Goal: Task Accomplishment & Management: Complete application form

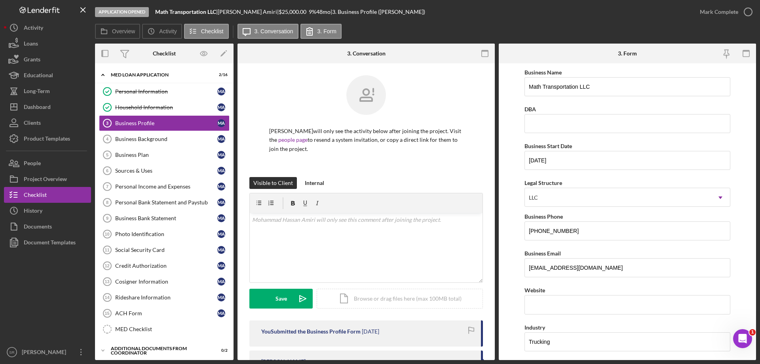
scroll to position [582, 0]
drag, startPoint x: 254, startPoint y: 82, endPoint x: 261, endPoint y: 80, distance: 7.4
click at [254, 82] on div "Mohammad Hassan Amiri will only see the activity below after joining the projec…" at bounding box center [366, 126] width 234 height 102
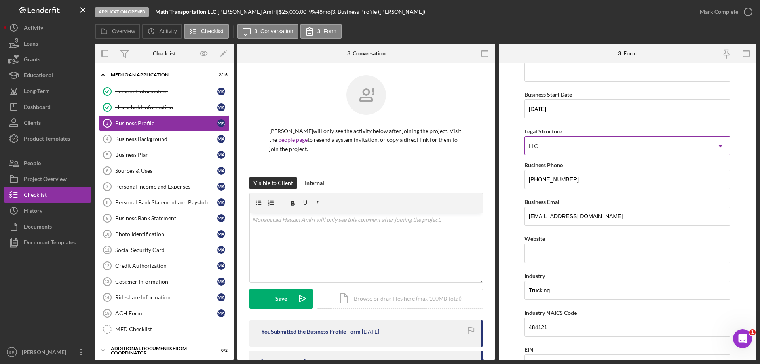
scroll to position [158, 0]
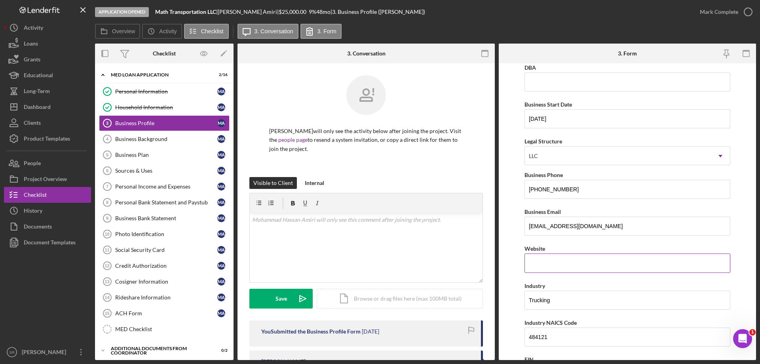
scroll to position [79, 0]
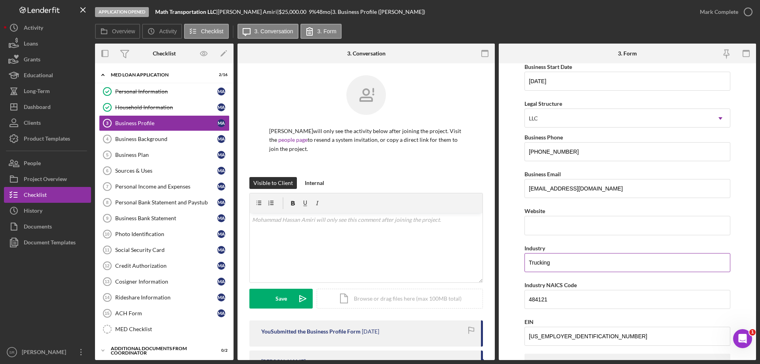
click at [575, 266] on input "Trucking" at bounding box center [628, 262] width 206 height 19
drag, startPoint x: 585, startPoint y: 268, endPoint x: 188, endPoint y: 258, distance: 397.6
click at [231, 267] on div "Overview Internal Workflow Stage Application Opened Icon/Dropdown Arrow Archive…" at bounding box center [425, 202] width 661 height 316
paste input "ansportation & Logistics (Trucking)"
type input "Transportation & Logistics (Trucking)"
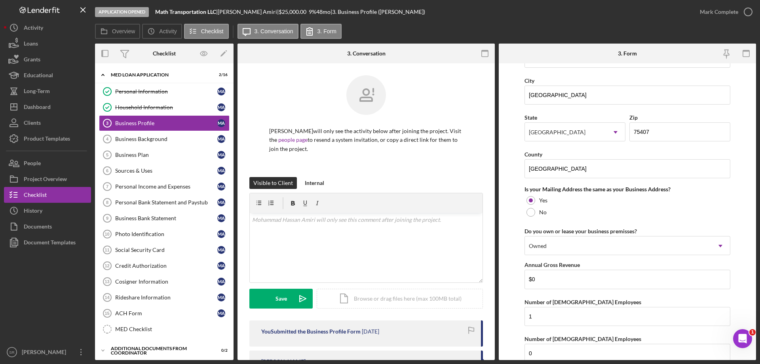
scroll to position [582, 0]
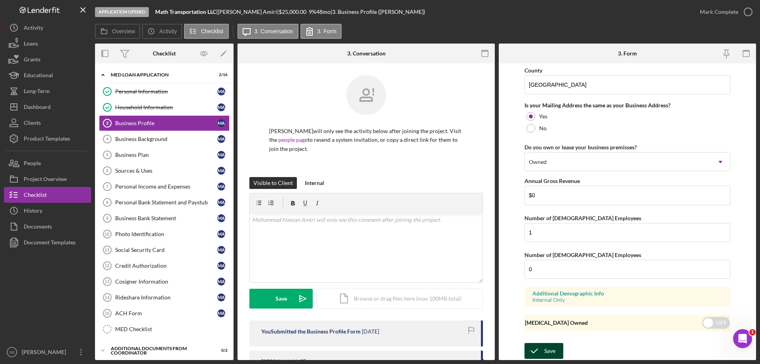
click at [544, 352] on icon "submit" at bounding box center [535, 351] width 20 height 20
click at [172, 143] on link "Business Background 4 Business Background M A" at bounding box center [164, 139] width 131 height 16
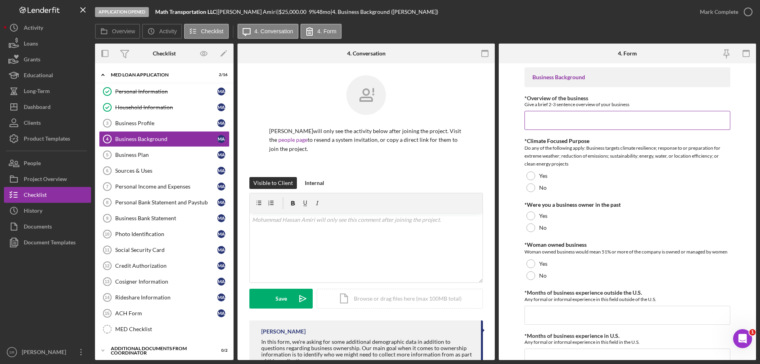
click at [540, 115] on input "*Overview of the business" at bounding box center [628, 120] width 206 height 19
paste input "Contract-based hauling services under Blue Sky LLC’s network. Blue Sky manages …"
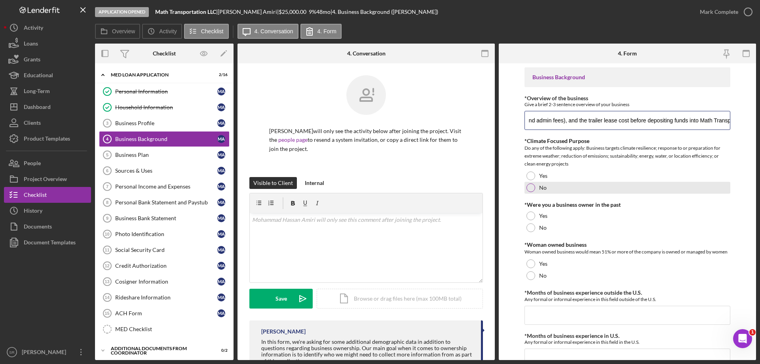
type input "Contract-based hauling services under Blue Sky LLC’s network. Blue Sky manages …"
click at [545, 186] on label "No" at bounding box center [543, 187] width 8 height 6
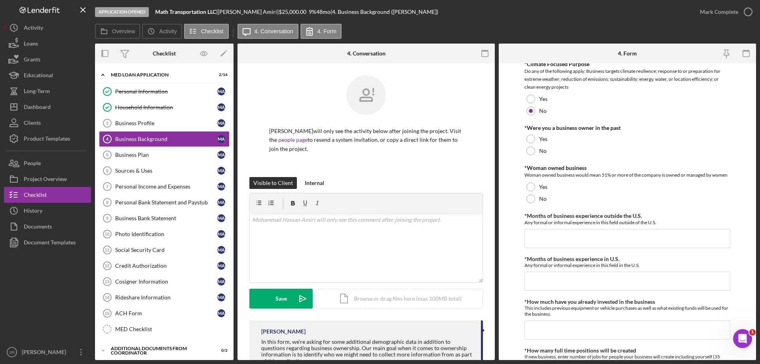
scroll to position [79, 0]
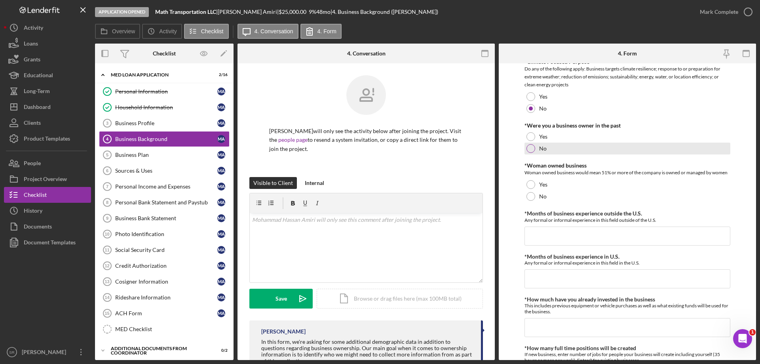
click at [572, 148] on div "No" at bounding box center [628, 149] width 206 height 12
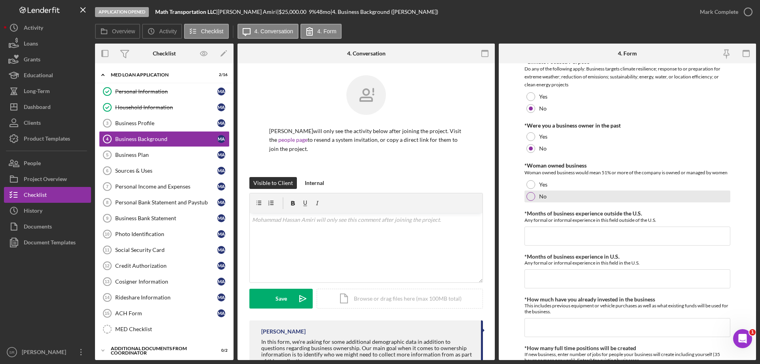
click at [570, 200] on div "No" at bounding box center [628, 196] width 206 height 12
click at [563, 235] on input "*Months of business experience outside the U.S." at bounding box center [628, 235] width 206 height 19
type input "0"
click at [557, 276] on input "*Months of business experience in U.S." at bounding box center [628, 278] width 206 height 19
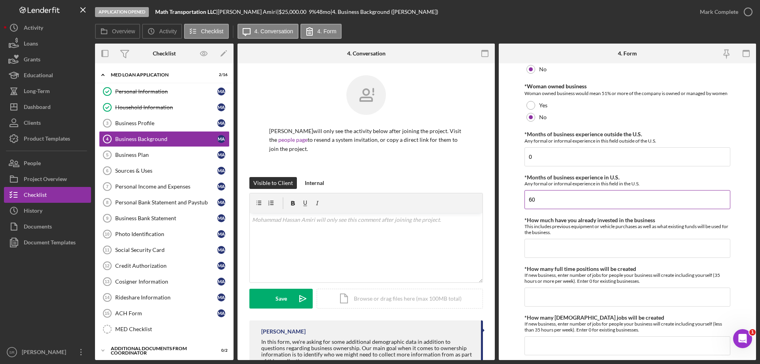
scroll to position [198, 0]
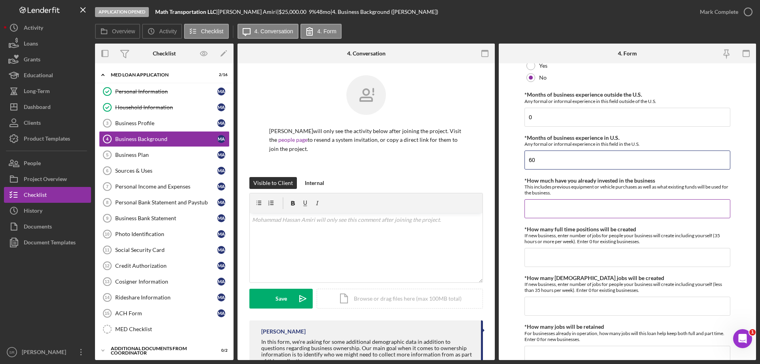
type input "60"
click at [634, 210] on input "*How much have you already invested in the business" at bounding box center [628, 208] width 206 height 19
type input "$50,000"
click at [622, 255] on input "*How many full time positions will be created" at bounding box center [628, 257] width 206 height 19
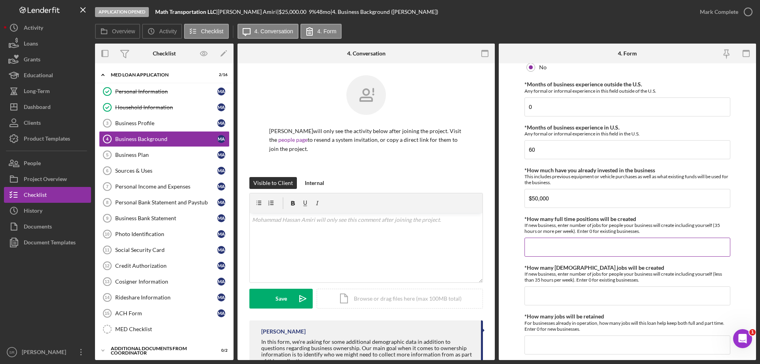
scroll to position [238, 0]
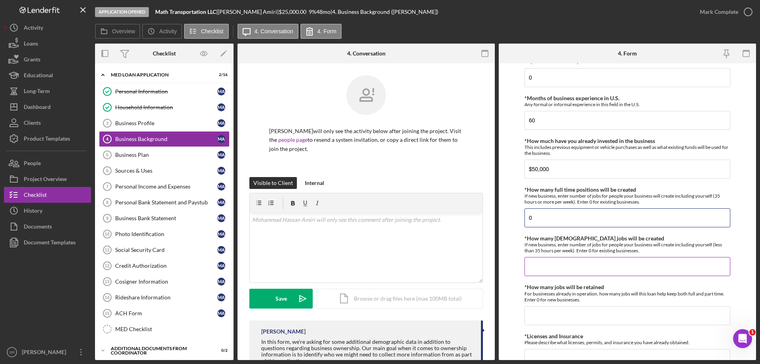
type input "0"
click at [600, 268] on input "*How many [DEMOGRAPHIC_DATA] jobs will be created" at bounding box center [628, 266] width 206 height 19
type input "0"
click at [561, 318] on input "*How many jobs will be retained" at bounding box center [628, 315] width 206 height 19
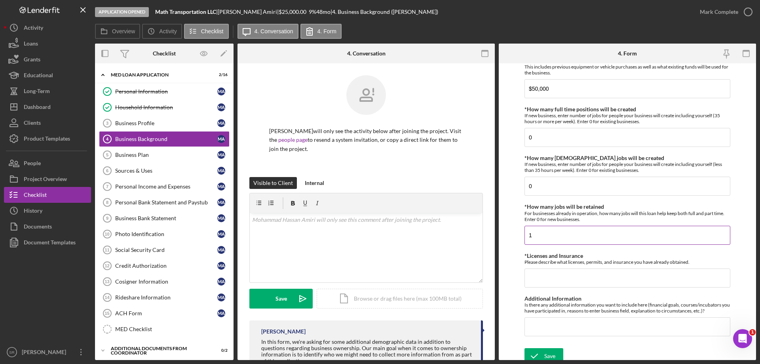
scroll to position [323, 0]
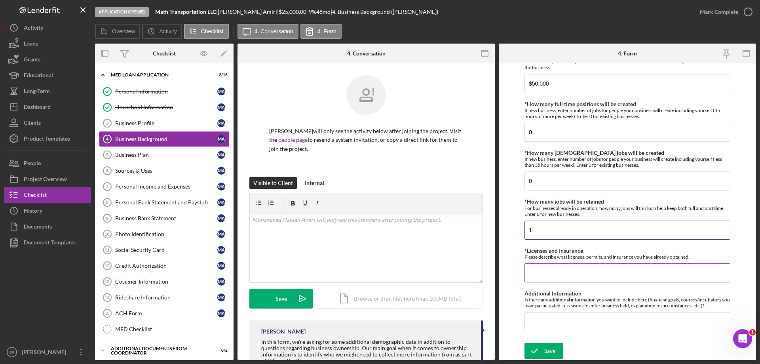
type input "1"
click at [570, 278] on input "*Licenses and Insurance" at bounding box center [628, 272] width 206 height 19
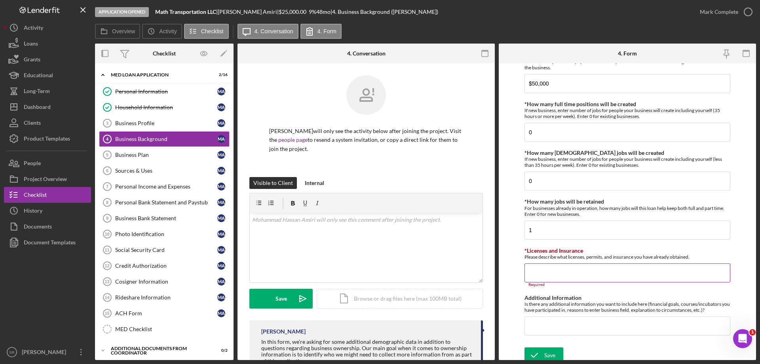
click at [593, 277] on input "*Licenses and Insurance" at bounding box center [628, 272] width 206 height 19
paste input "Business Vehicle Insurance (other licenses and insurance are under Blue Sky LLC)"
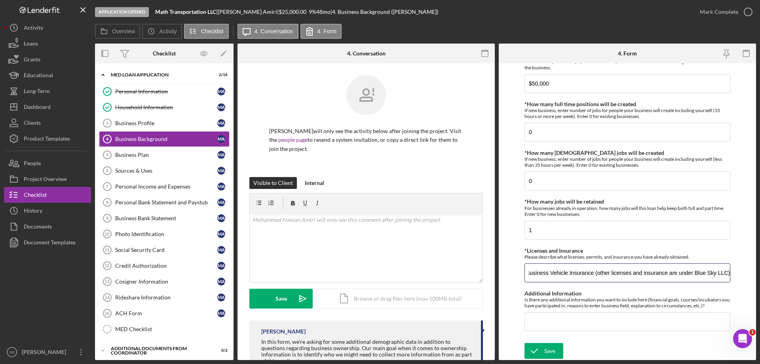
type input "Business Vehicle Insurance (other licenses and insurance are under Blue Sky LLC)"
click at [739, 243] on form "Business Background *Overview of the business Give a brief 2-3 sentence overvie…" at bounding box center [627, 211] width 257 height 296
click at [605, 322] on input "Additional Information" at bounding box center [628, 321] width 206 height 19
paste input "He got into the trucking business [DATE]. He drove a truck for other companies.…"
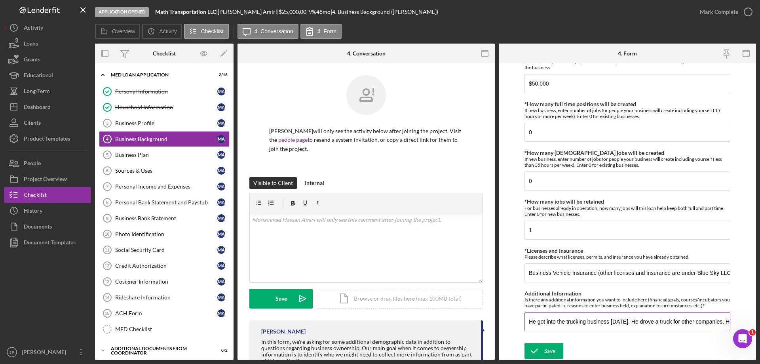
scroll to position [0, 928]
type input "He got into the trucking business [DATE]. He drove a truck for other companies.…"
click at [553, 350] on div "Save" at bounding box center [549, 351] width 11 height 16
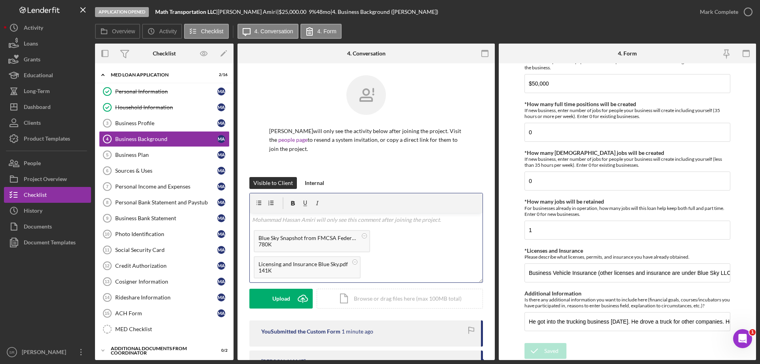
click at [328, 220] on p at bounding box center [366, 219] width 228 height 9
click at [319, 218] on p "Blue Sky Information" at bounding box center [366, 219] width 228 height 9
click at [274, 300] on button "Save Icon/icon-invite-send" at bounding box center [280, 299] width 63 height 20
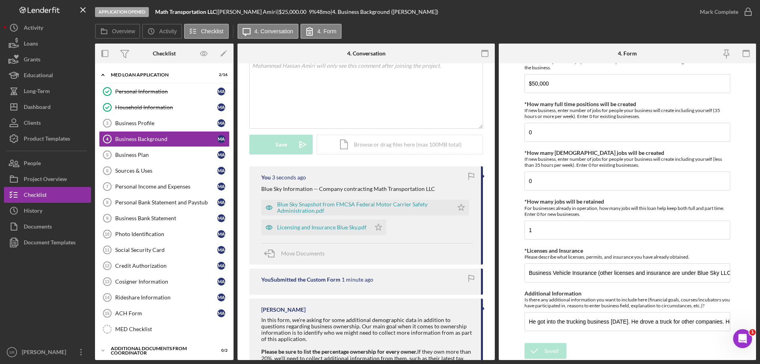
scroll to position [158, 0]
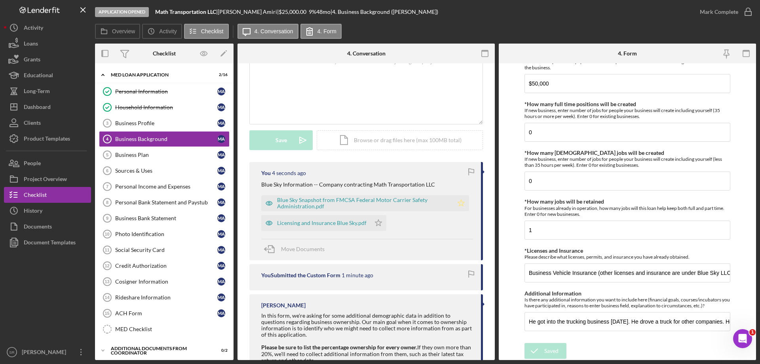
click at [458, 199] on icon "Icon/Star" at bounding box center [461, 203] width 16 height 16
click at [377, 222] on icon "Icon/Star" at bounding box center [379, 223] width 16 height 16
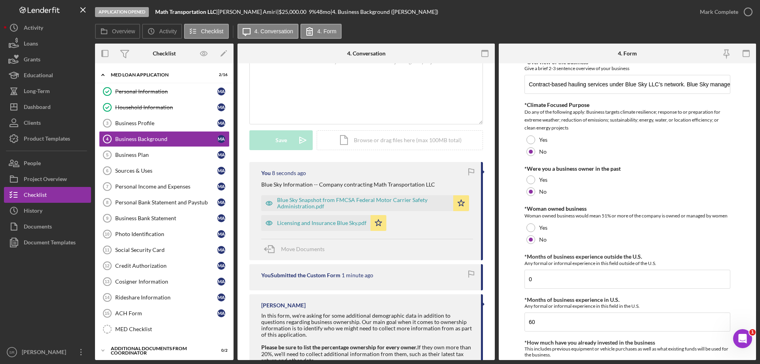
scroll to position [0, 0]
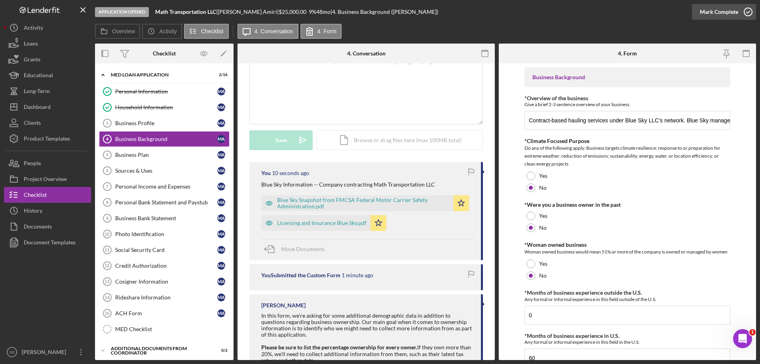
click at [747, 15] on icon "button" at bounding box center [748, 12] width 20 height 20
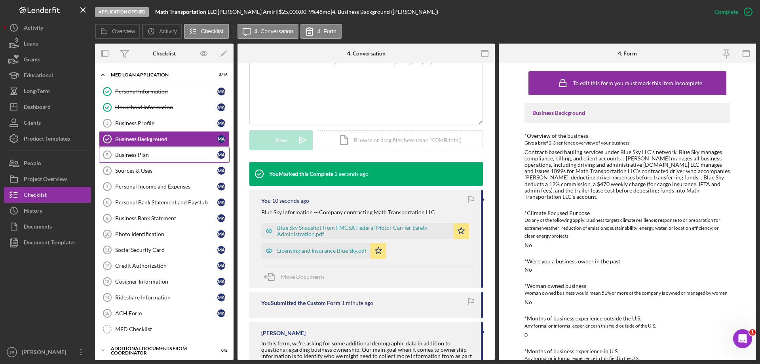
click at [136, 159] on link "Business Plan 5 Business Plan M A" at bounding box center [164, 155] width 131 height 16
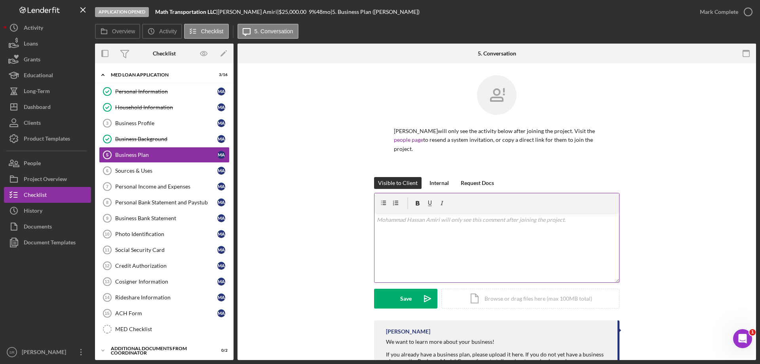
scroll to position [63, 0]
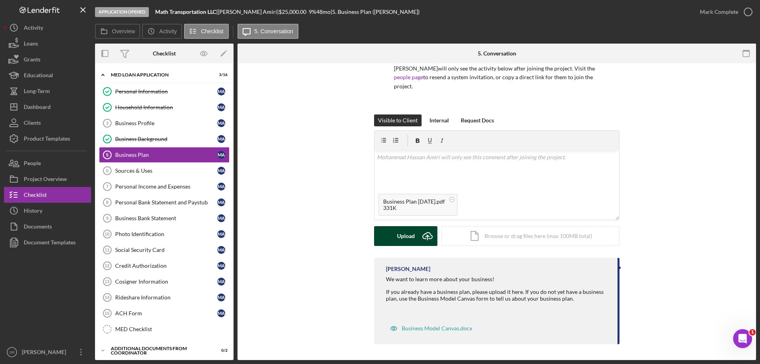
click at [409, 239] on div "Upload" at bounding box center [406, 236] width 18 height 20
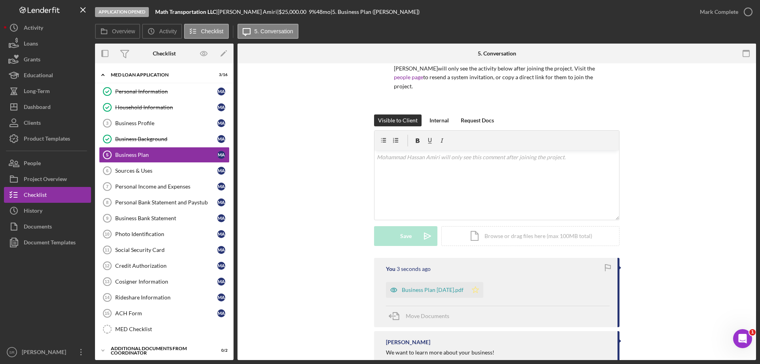
click at [479, 291] on polygon "button" at bounding box center [475, 289] width 7 height 6
drag, startPoint x: 144, startPoint y: 169, endPoint x: 152, endPoint y: 166, distance: 8.0
click at [144, 169] on div "Sources & Uses" at bounding box center [166, 170] width 102 height 6
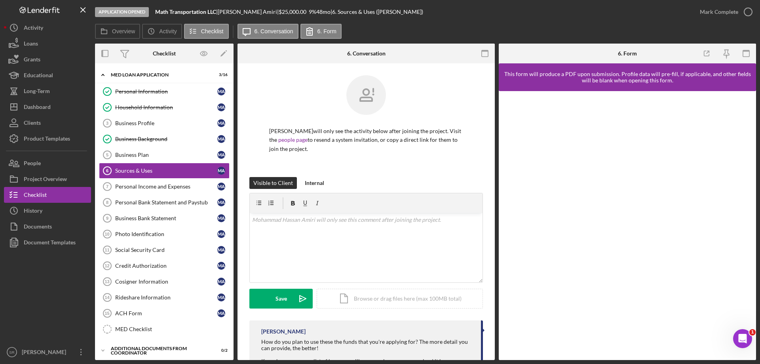
click at [578, 76] on div "This form will produce a PDF upon submission. Profile data will pre-fill, if ap…" at bounding box center [627, 77] width 249 height 13
click at [124, 32] on label "Overview" at bounding box center [123, 31] width 23 height 6
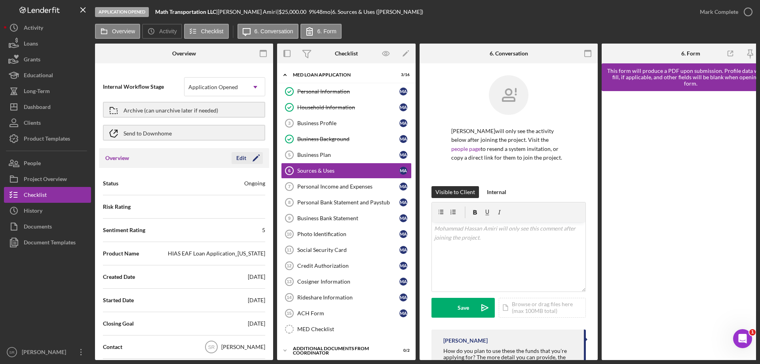
click at [253, 157] on icon "Icon/Edit" at bounding box center [256, 158] width 20 height 20
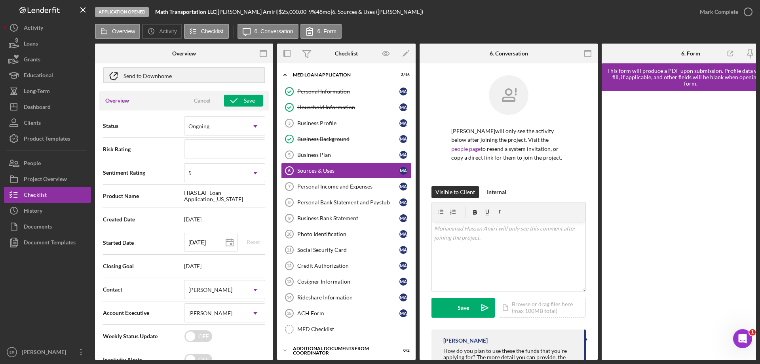
scroll to position [158, 0]
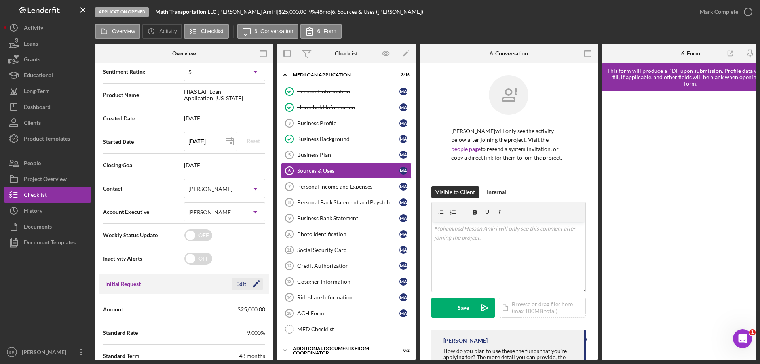
click at [251, 280] on icon "Icon/Edit" at bounding box center [256, 284] width 20 height 20
drag, startPoint x: 238, startPoint y: 305, endPoint x: 236, endPoint y: 300, distance: 5.0
click at [238, 304] on input "$25,000" at bounding box center [224, 308] width 81 height 19
drag, startPoint x: 240, startPoint y: 307, endPoint x: 3, endPoint y: 289, distance: 238.2
click at [26, 294] on div "Application Opened Math Transportation LLC | [PERSON_NAME] | $25,000.00 9 % 48 …" at bounding box center [380, 180] width 752 height 360
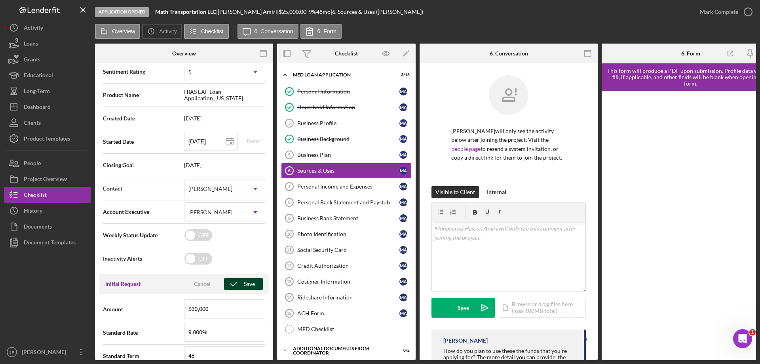
click at [244, 284] on div "Save" at bounding box center [249, 284] width 11 height 12
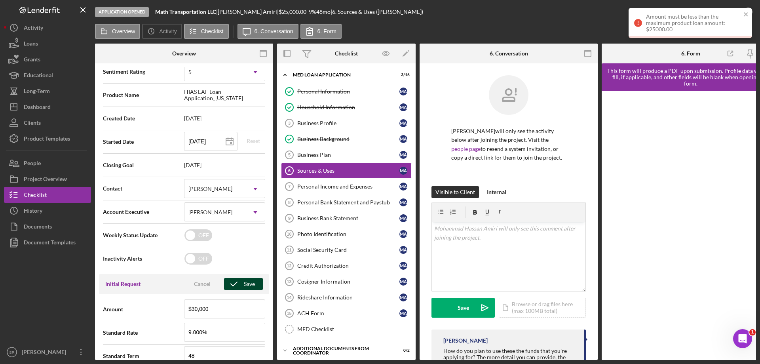
click at [244, 288] on div "Save" at bounding box center [249, 284] width 11 height 12
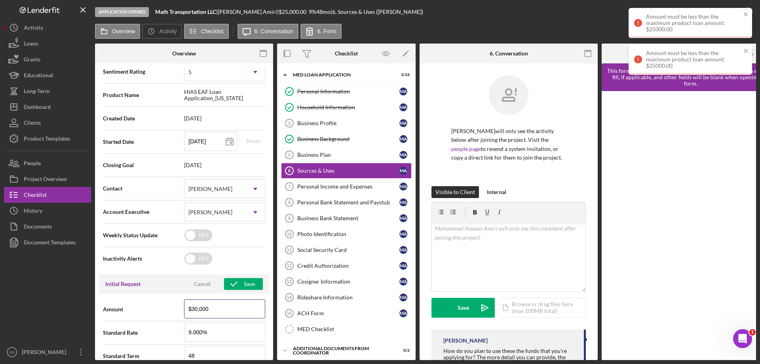
drag, startPoint x: 224, startPoint y: 303, endPoint x: 0, endPoint y: 279, distance: 224.9
click at [66, 296] on div "Application Opened Math Transportation LLC | [PERSON_NAME] | $25,000.00 9 % 48 …" at bounding box center [380, 180] width 752 height 360
type input "$25,000"
click at [745, 15] on icon "close" at bounding box center [746, 14] width 4 height 4
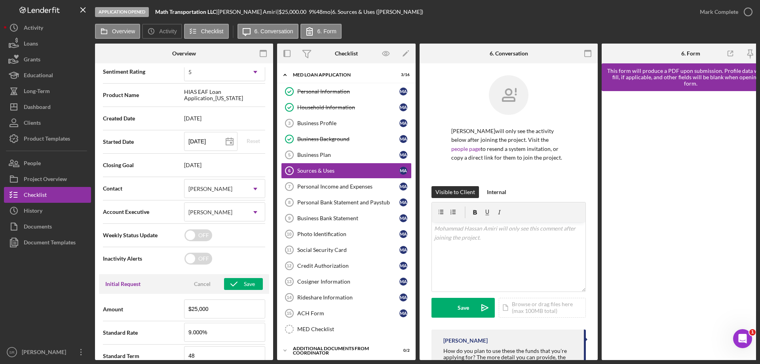
click at [609, 131] on div at bounding box center [691, 225] width 178 height 269
click at [232, 283] on icon "button" at bounding box center [234, 284] width 20 height 20
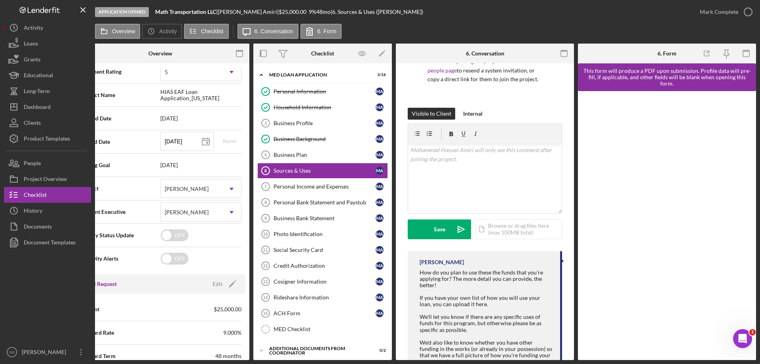
scroll to position [79, 0]
click at [469, 182] on div "v Color teal Color pink Remove color Add row above Add row below Add column bef…" at bounding box center [485, 162] width 154 height 39
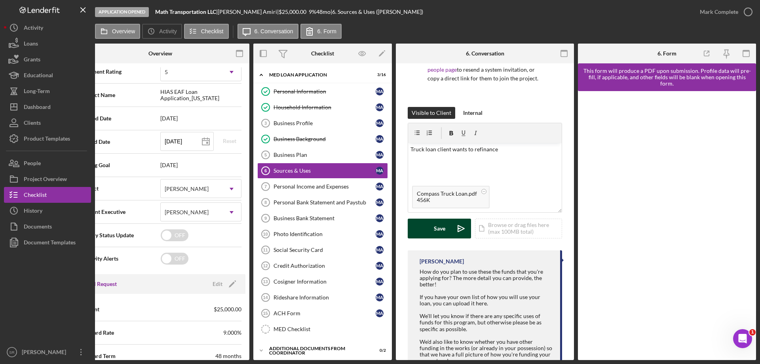
click at [439, 238] on div "Save" at bounding box center [439, 229] width 11 height 20
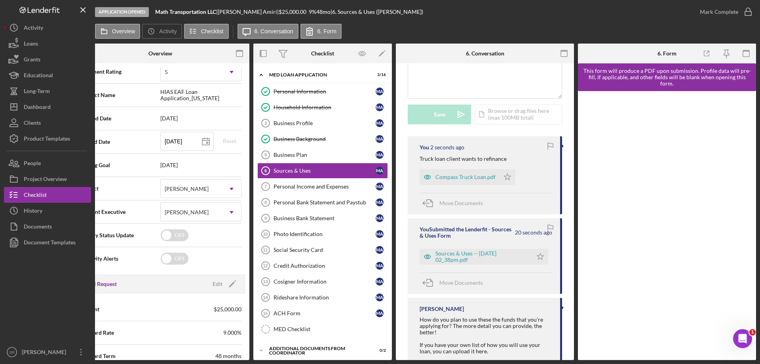
scroll to position [198, 0]
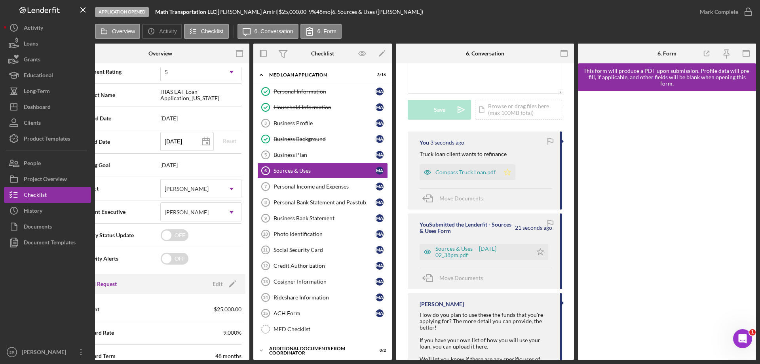
click at [505, 180] on icon "Icon/Star" at bounding box center [508, 172] width 16 height 16
click at [747, 15] on icon "button" at bounding box center [748, 12] width 20 height 20
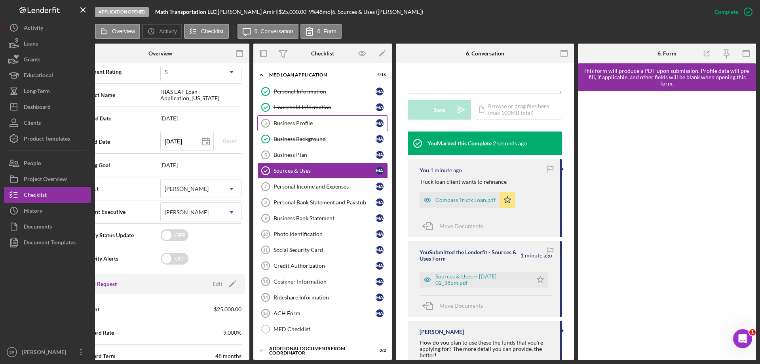
click at [328, 124] on div "Business Profile" at bounding box center [325, 123] width 102 height 6
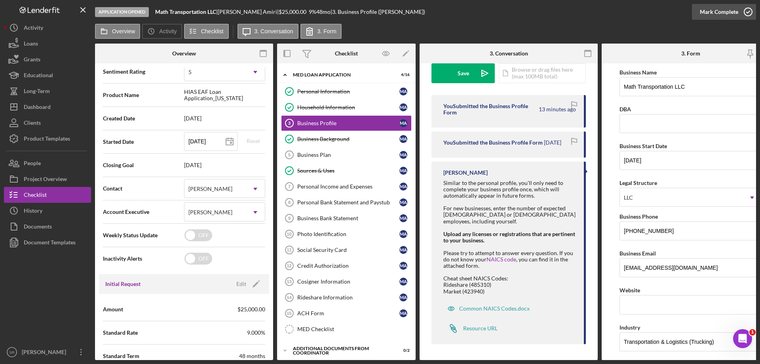
click at [746, 13] on icon "button" at bounding box center [748, 12] width 20 height 20
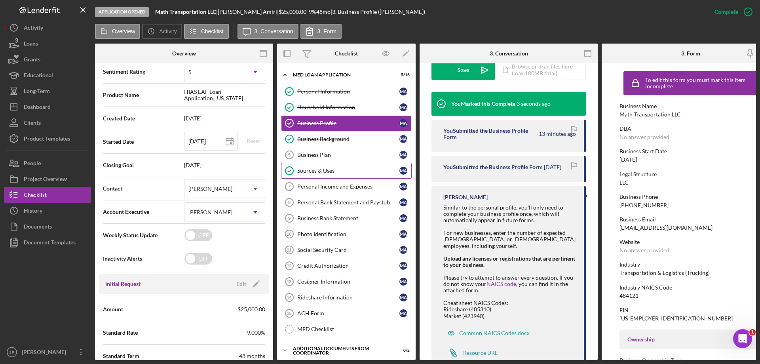
click at [358, 171] on div "Sources & Uses" at bounding box center [348, 170] width 102 height 6
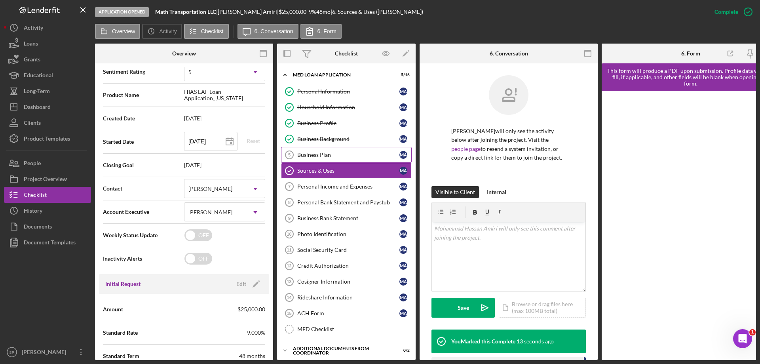
click at [350, 155] on div "Business Plan" at bounding box center [348, 155] width 102 height 6
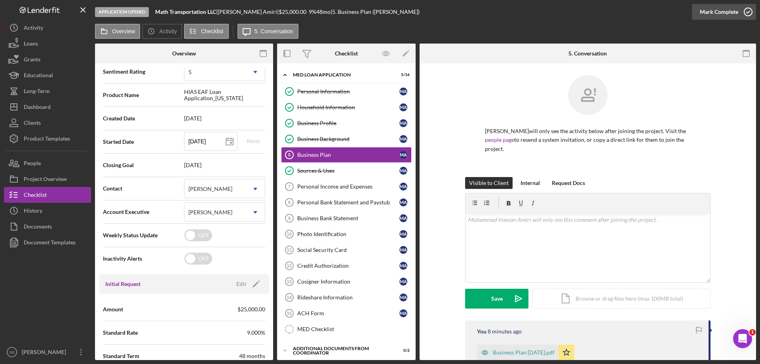
click at [749, 15] on icon "button" at bounding box center [748, 12] width 20 height 20
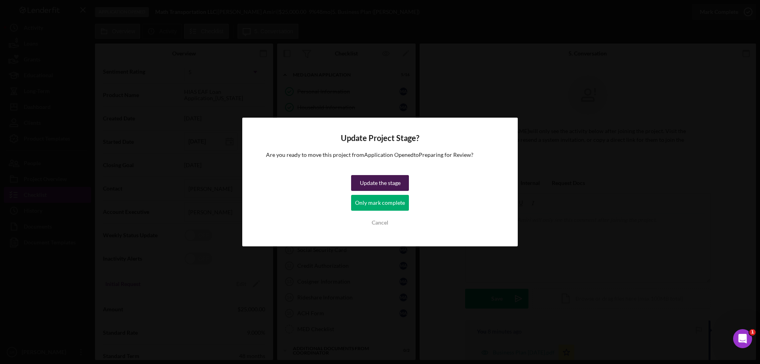
click at [401, 182] on button "Update the stage" at bounding box center [380, 183] width 58 height 16
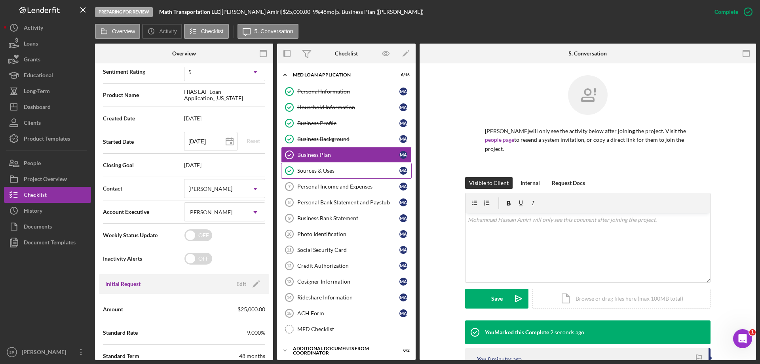
click at [333, 171] on div "Sources & Uses" at bounding box center [348, 170] width 102 height 6
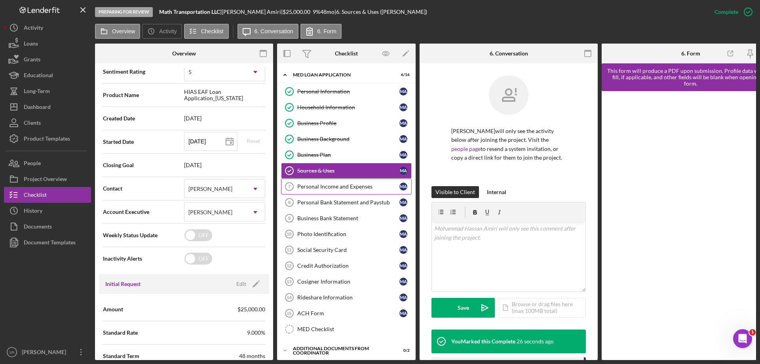
click at [337, 189] on div "Personal Income and Expenses" at bounding box center [348, 186] width 102 height 6
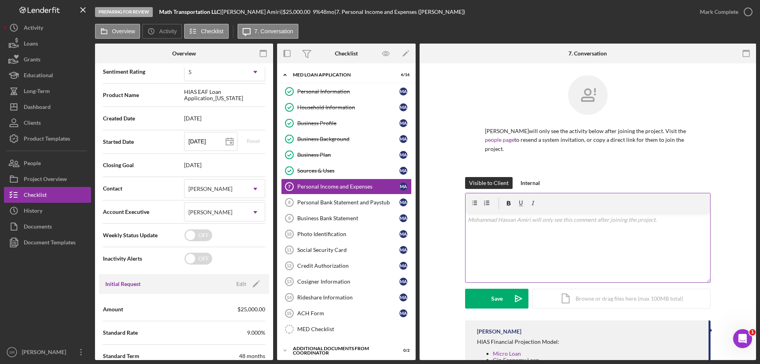
scroll to position [67, 0]
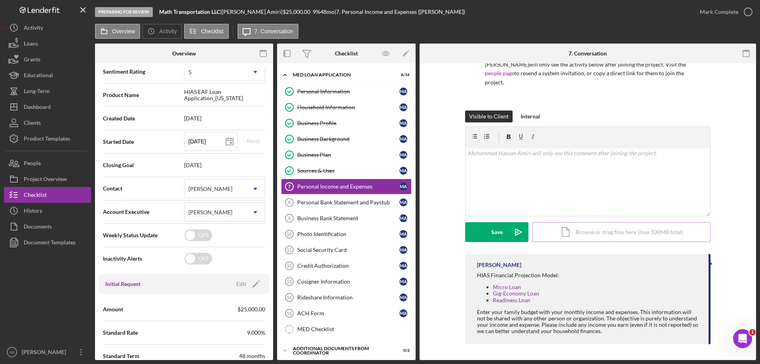
click at [565, 234] on div "Icon/Document Browse or drag files here (max 100MB total) Tap to choose files o…" at bounding box center [621, 232] width 178 height 20
click at [484, 231] on button "Upload Icon/Upload" at bounding box center [496, 232] width 63 height 20
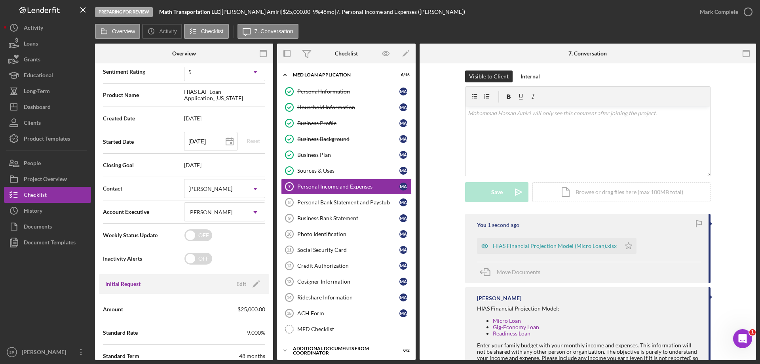
scroll to position [140, 0]
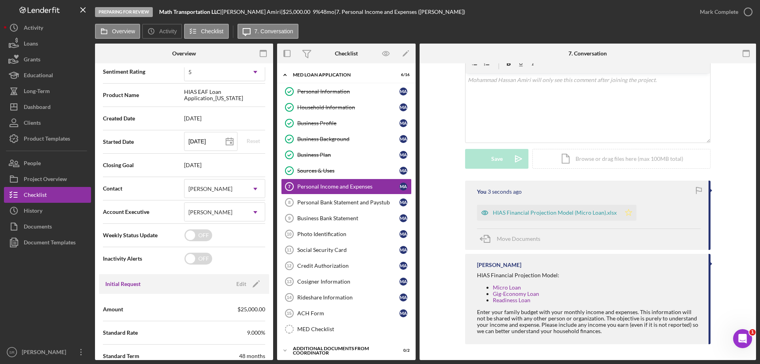
click at [624, 212] on icon "Icon/Star" at bounding box center [629, 213] width 16 height 16
click at [524, 213] on div "HIAS Financial Projection Model (Micro Loan).xlsx" at bounding box center [555, 212] width 124 height 6
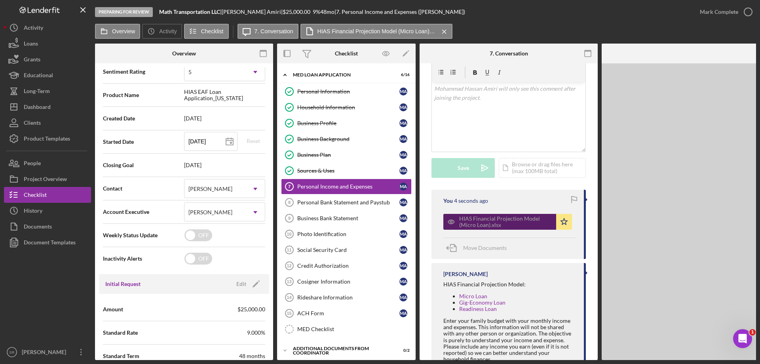
scroll to position [157, 0]
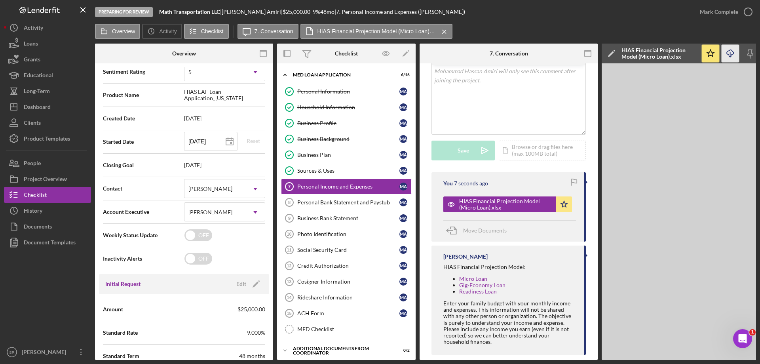
click at [737, 51] on icon "Icon/Download" at bounding box center [731, 54] width 18 height 18
click at [737, 47] on icon "Icon/Download" at bounding box center [731, 54] width 18 height 18
click at [563, 212] on icon "Icon/Star" at bounding box center [564, 204] width 16 height 16
click at [555, 125] on div "v Color teal Color pink Remove color Add row above Add row below Add column bef…" at bounding box center [509, 99] width 154 height 69
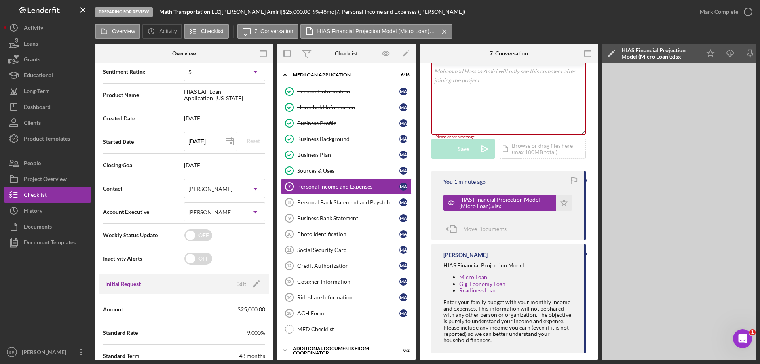
click at [737, 27] on div "Overview Icon/History Activity Checklist Icon/Message 7. Conversation HIAS Fina…" at bounding box center [425, 32] width 661 height 16
click at [428, 34] on label "HIAS Financial Projection Model (Micro Loan).xlsx" at bounding box center [376, 31] width 119 height 6
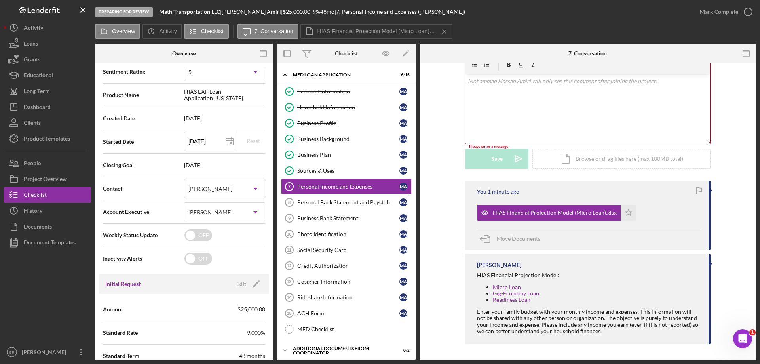
click at [622, 108] on div "v Color teal Color pink Remove color Add row above Add row below Add column bef…" at bounding box center [588, 108] width 245 height 69
click at [563, 158] on div "Icon/Document Browse or drag files here (max 100MB total) Tap to choose files o…" at bounding box center [621, 159] width 178 height 20
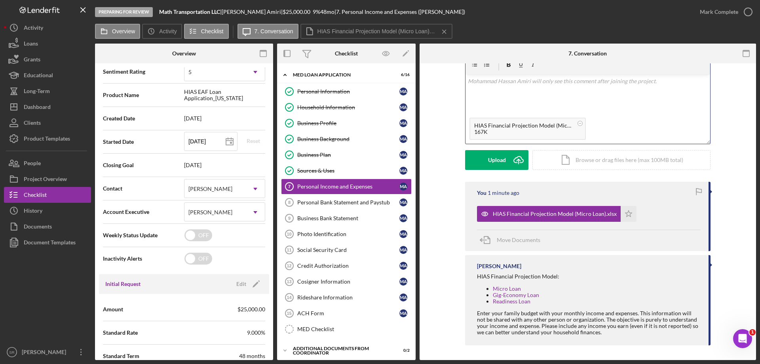
click at [549, 100] on div "v Color teal Color pink Remove color Add row above Add row below Add column bef…" at bounding box center [588, 93] width 245 height 39
click at [509, 160] on icon "Icon/icon-invite-send" at bounding box center [519, 160] width 20 height 20
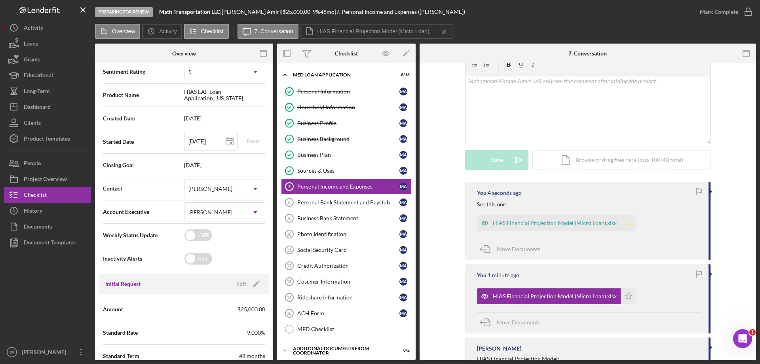
click at [625, 224] on icon "Icon/Star" at bounding box center [629, 223] width 16 height 16
click at [746, 12] on icon "button" at bounding box center [748, 12] width 20 height 20
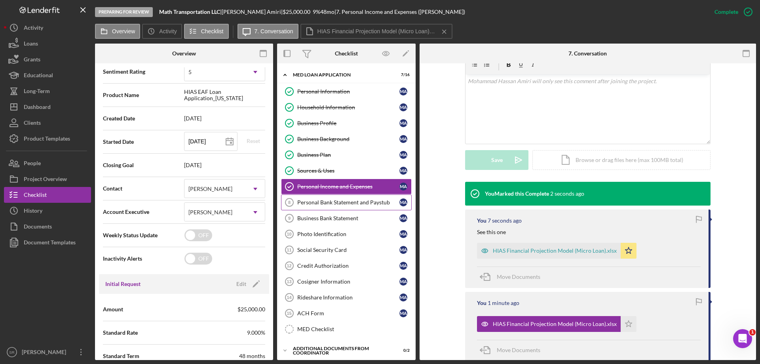
click at [323, 198] on link "Personal Bank Statement and Paystub 8 Personal Bank Statement and Paystub M A" at bounding box center [346, 202] width 131 height 16
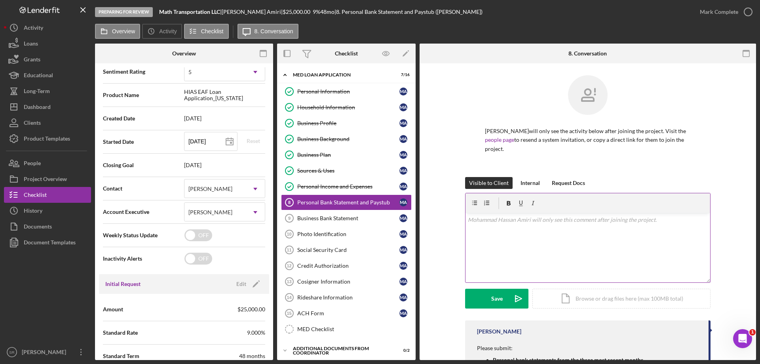
scroll to position [60, 0]
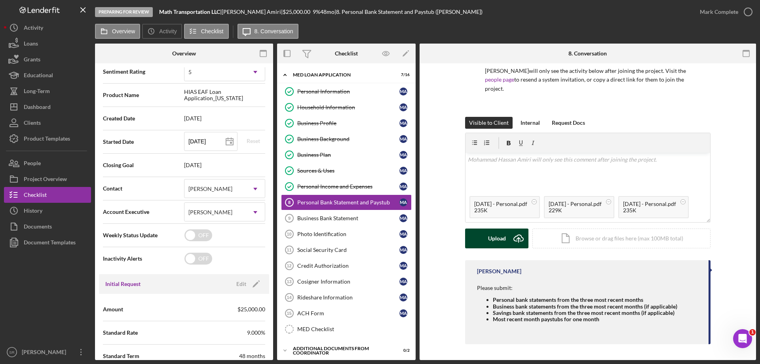
click at [501, 241] on div "Upload" at bounding box center [497, 238] width 18 height 20
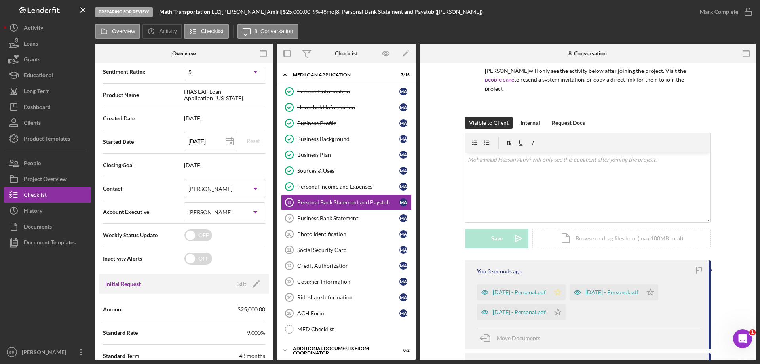
click at [562, 295] on icon "Icon/Star" at bounding box center [558, 292] width 16 height 16
click at [647, 295] on polygon "button" at bounding box center [650, 292] width 7 height 6
click at [658, 293] on icon "Icon/Star" at bounding box center [650, 292] width 16 height 16
click at [743, 13] on icon "button" at bounding box center [748, 12] width 20 height 20
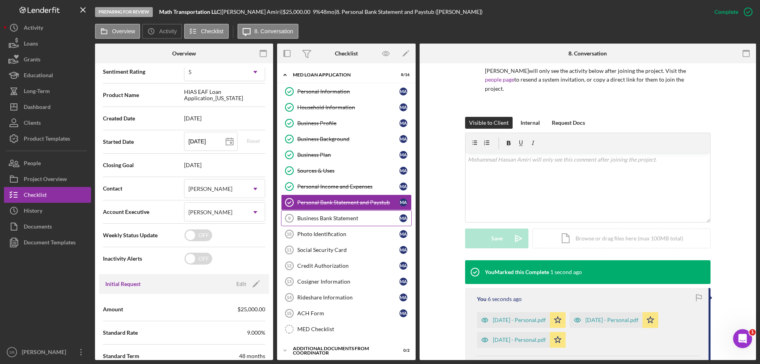
click at [330, 221] on div "Business Bank Statement" at bounding box center [348, 218] width 102 height 6
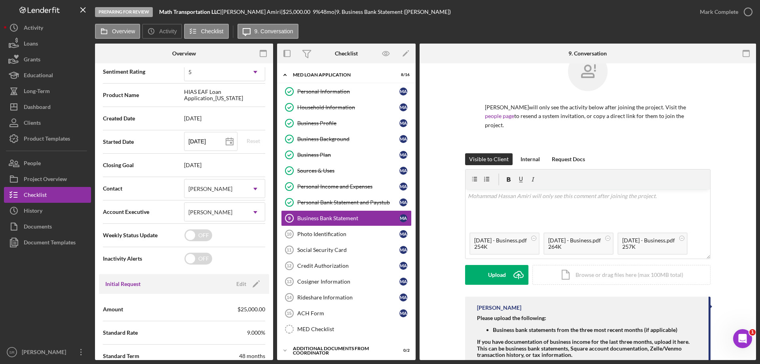
scroll to position [48, 0]
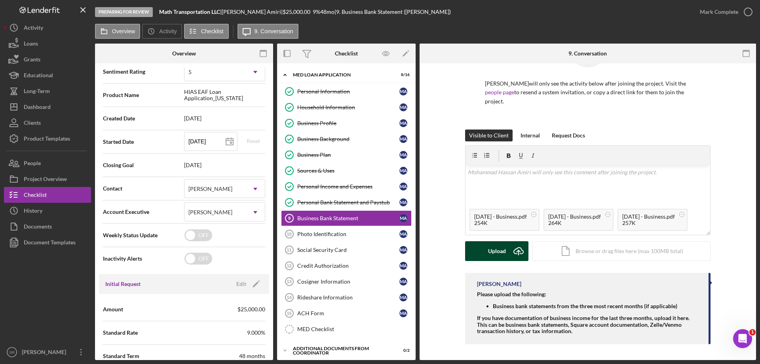
click at [500, 248] on div "Upload" at bounding box center [497, 251] width 18 height 20
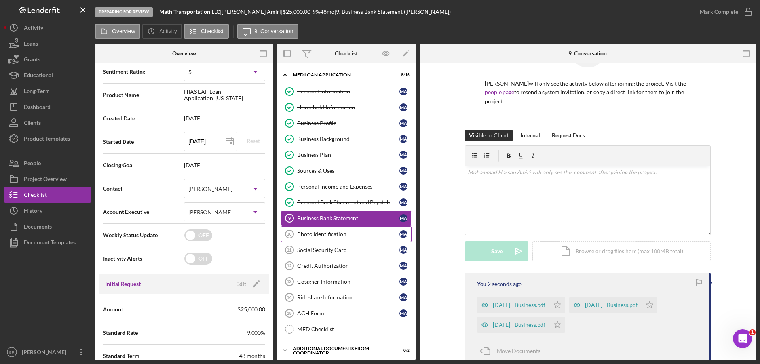
click at [305, 224] on link "Business Bank Statement 9 Business Bank Statement M A" at bounding box center [346, 218] width 131 height 16
click at [307, 233] on div "Photo Identification" at bounding box center [348, 234] width 102 height 6
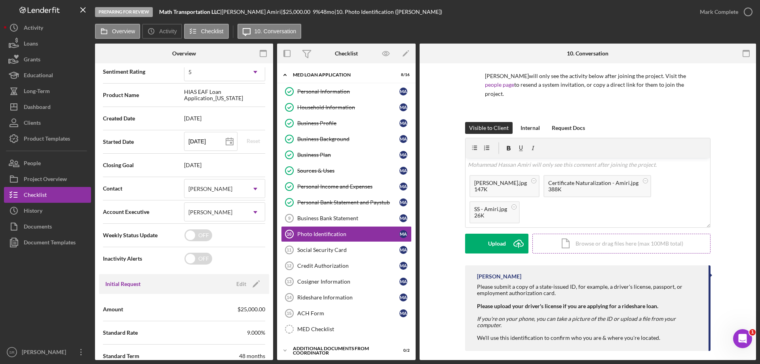
scroll to position [55, 0]
click at [504, 245] on div "Upload" at bounding box center [497, 243] width 18 height 20
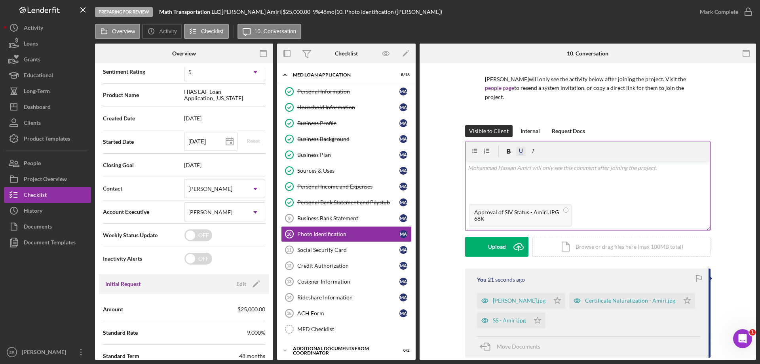
scroll to position [30, 0]
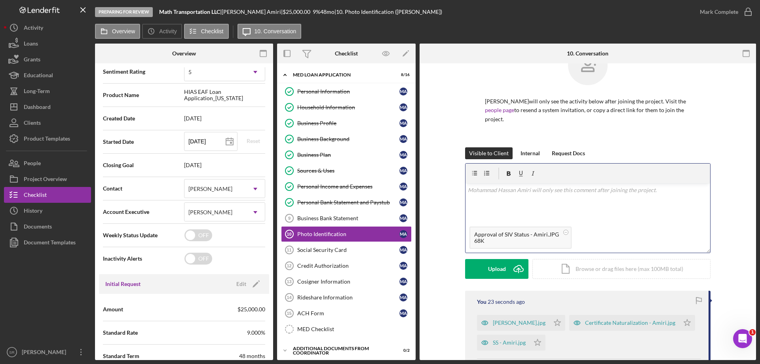
click at [502, 196] on div "v Color teal Color pink Remove color Add row above Add row below Add column bef…" at bounding box center [588, 202] width 245 height 39
click at [497, 272] on div "Save" at bounding box center [496, 269] width 11 height 20
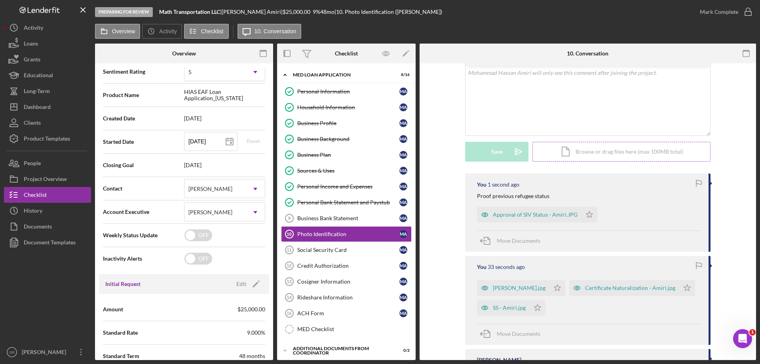
scroll to position [148, 0]
click at [534, 309] on icon "Icon/Star" at bounding box center [538, 306] width 16 height 16
click at [549, 287] on icon "Icon/Star" at bounding box center [557, 286] width 16 height 16
click at [679, 286] on icon "Icon/Star" at bounding box center [687, 286] width 16 height 16
click at [587, 214] on icon "Icon/Star" at bounding box center [590, 213] width 16 height 16
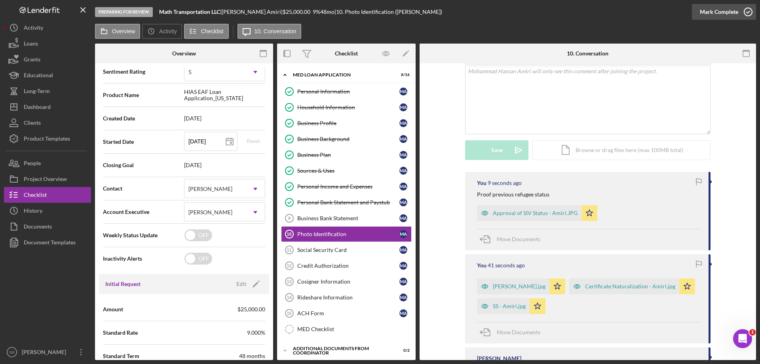
click at [745, 10] on icon "button" at bounding box center [748, 12] width 20 height 20
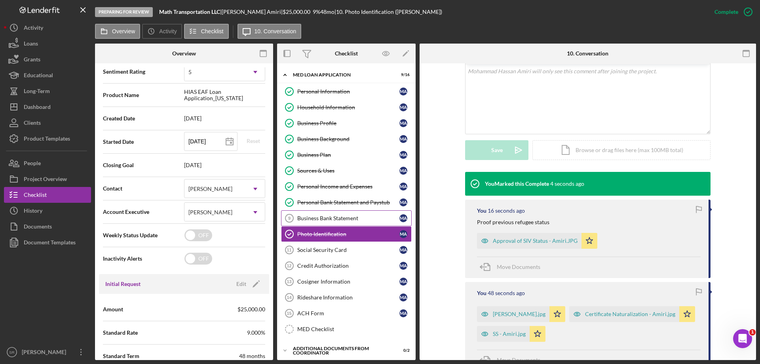
click at [325, 221] on div "Business Bank Statement" at bounding box center [348, 218] width 102 height 6
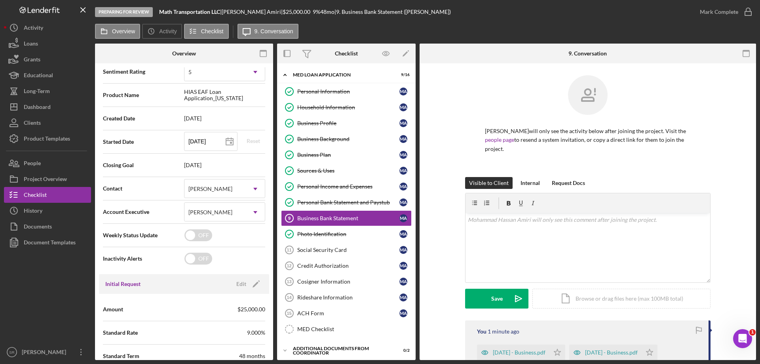
scroll to position [141, 0]
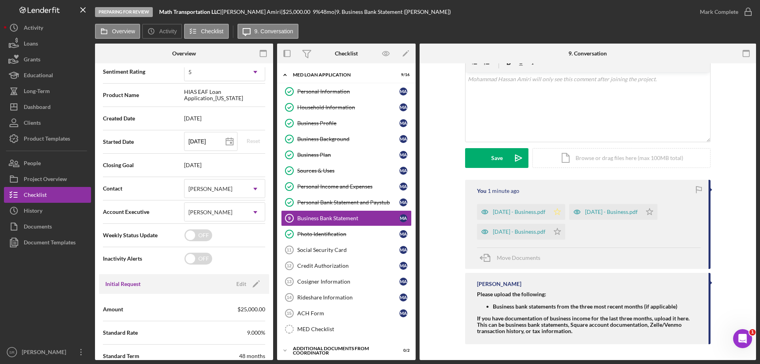
click at [565, 219] on icon "Icon/Star" at bounding box center [557, 212] width 16 height 16
click at [559, 230] on icon "Icon/Star" at bounding box center [557, 232] width 16 height 16
click at [658, 211] on icon "Icon/Star" at bounding box center [650, 212] width 16 height 16
click at [746, 11] on icon "button" at bounding box center [748, 12] width 20 height 20
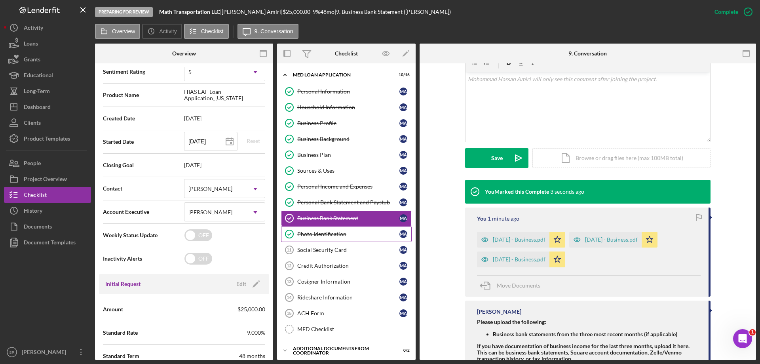
click at [335, 230] on link "Photo Identification Photo Identification M A" at bounding box center [346, 234] width 131 height 16
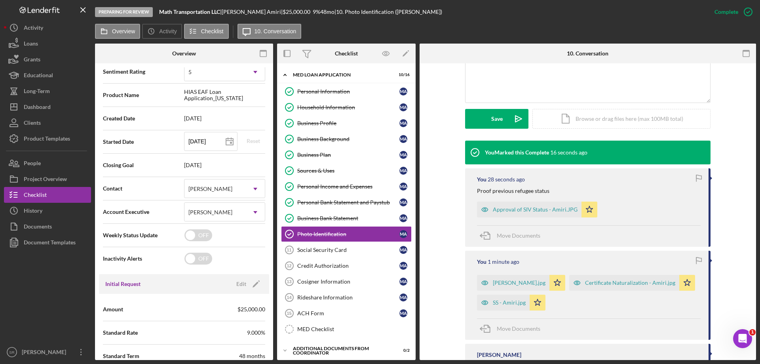
scroll to position [258, 0]
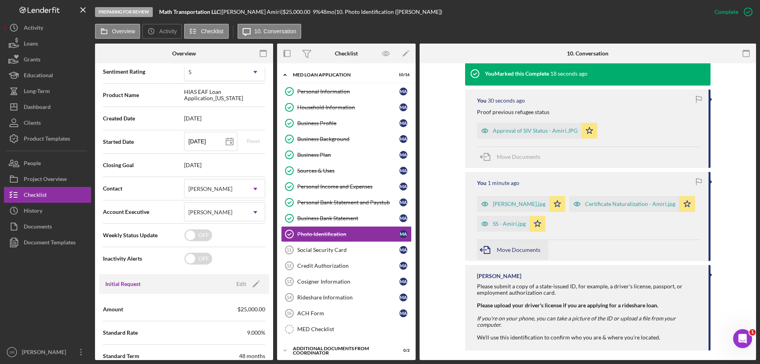
click at [515, 255] on div "Move Documents" at bounding box center [519, 250] width 44 height 20
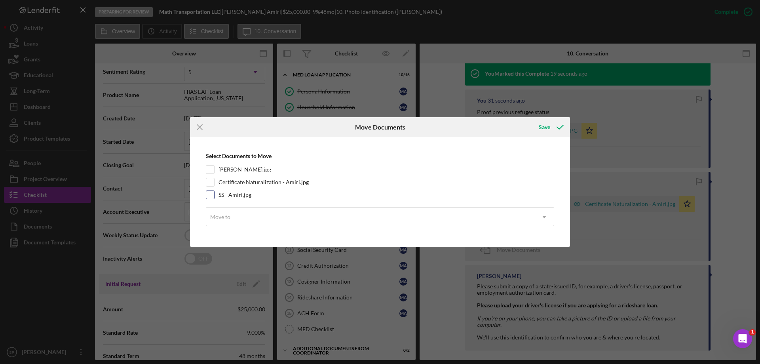
click at [211, 196] on input "SS - Amiri.jpg" at bounding box center [210, 195] width 8 height 8
checkbox input "true"
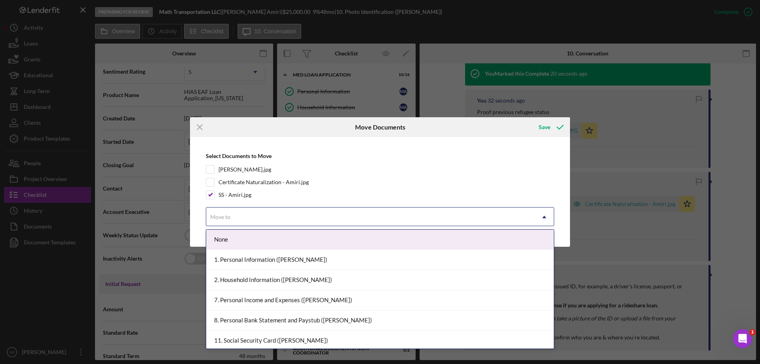
click at [230, 213] on div "Move to" at bounding box center [370, 217] width 329 height 18
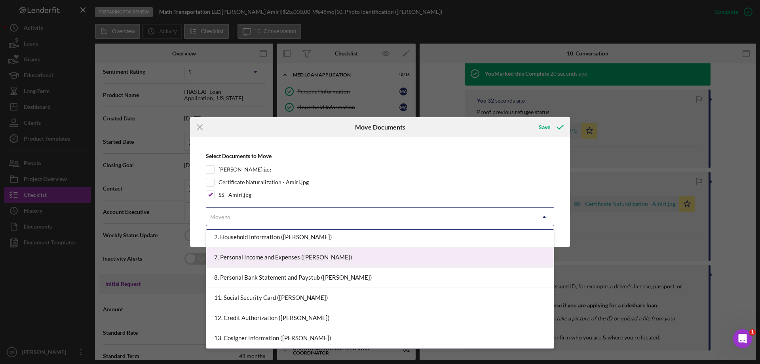
scroll to position [79, 0]
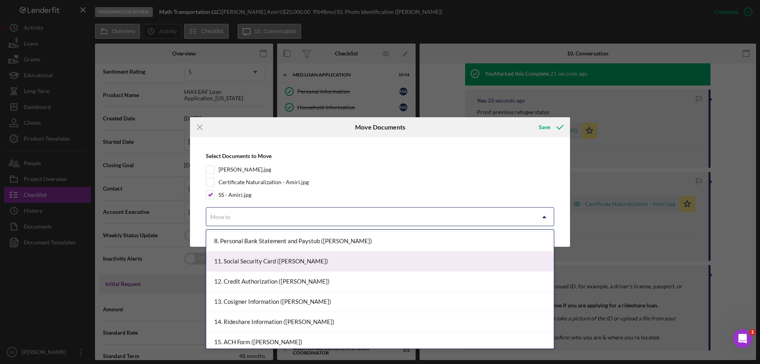
click at [291, 269] on div "11. Social Security Card ([PERSON_NAME])" at bounding box center [380, 261] width 348 height 20
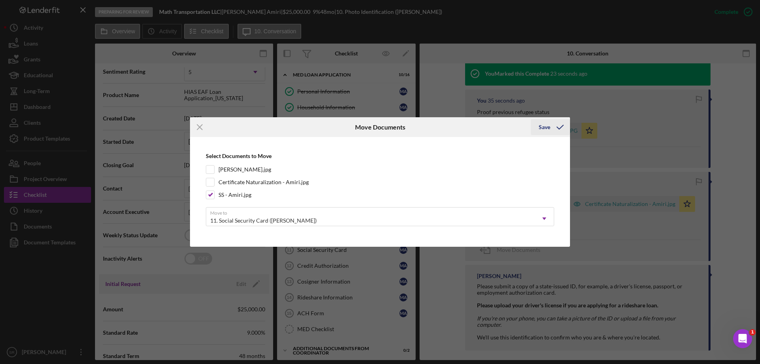
click at [553, 127] on icon "submit" at bounding box center [560, 127] width 20 height 20
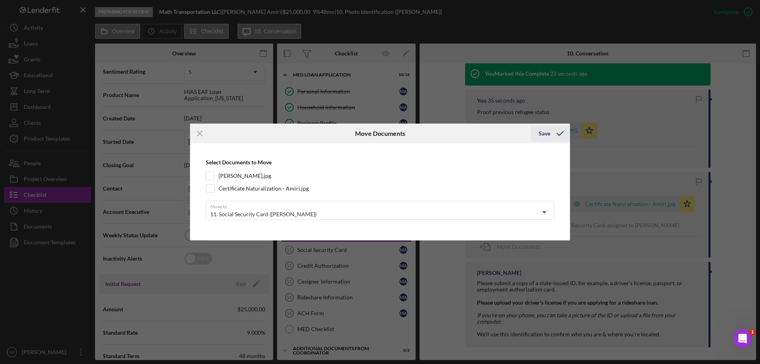
scroll to position [255, 0]
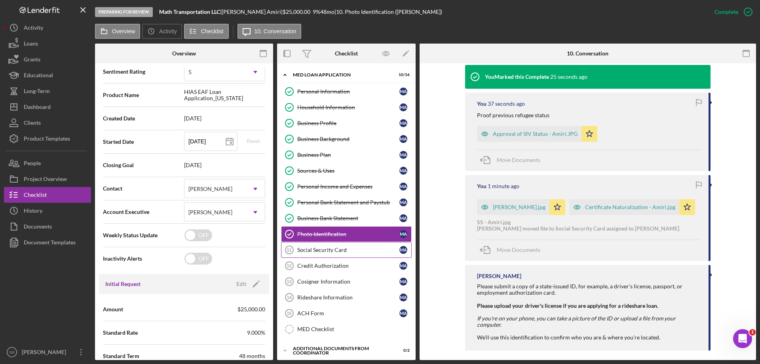
click at [333, 252] on div "Social Security Card" at bounding box center [348, 250] width 102 height 6
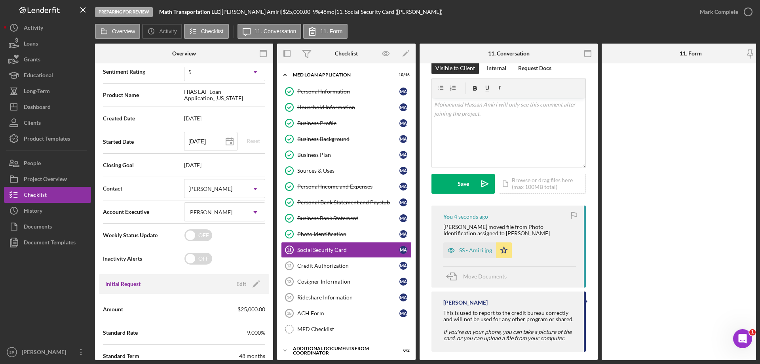
scroll to position [143, 0]
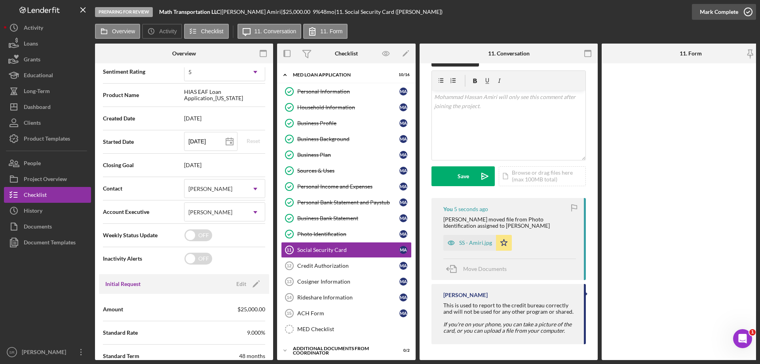
click at [742, 14] on icon "button" at bounding box center [748, 12] width 20 height 20
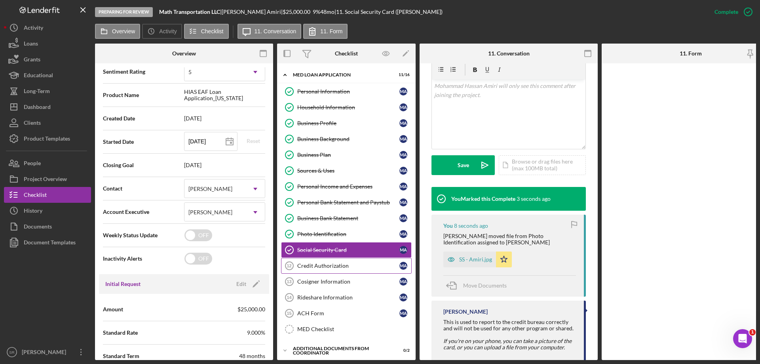
click at [348, 268] on div "Credit Authorization" at bounding box center [348, 265] width 102 height 6
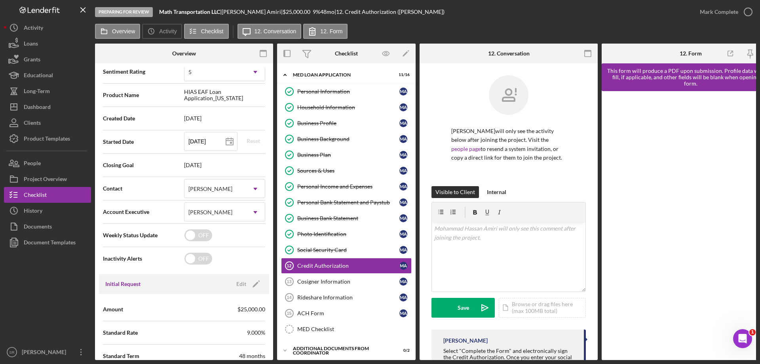
scroll to position [0, 2]
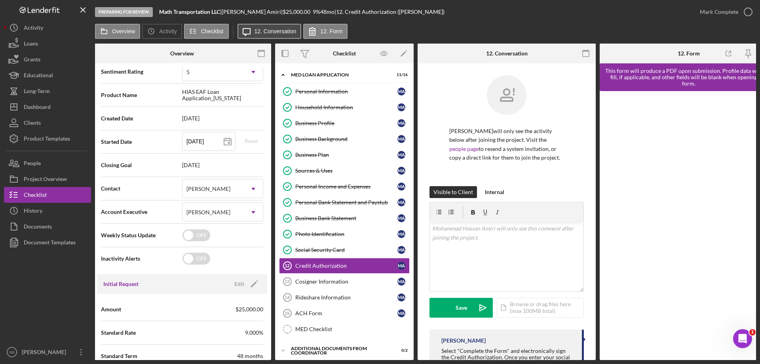
click at [279, 32] on label "12. Conversation" at bounding box center [276, 31] width 42 height 6
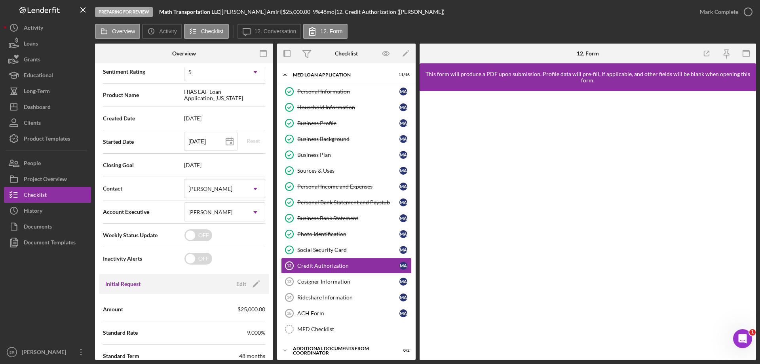
scroll to position [0, 0]
click at [335, 287] on link "Cosigner Information 13 Cosigner Information M A" at bounding box center [346, 282] width 131 height 16
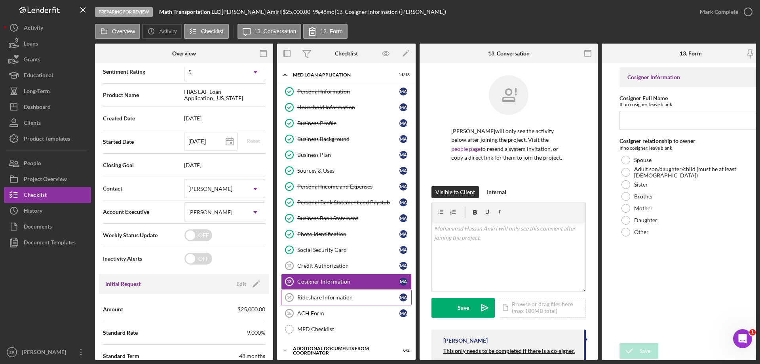
click at [345, 298] on div "Rideshare Information" at bounding box center [348, 297] width 102 height 6
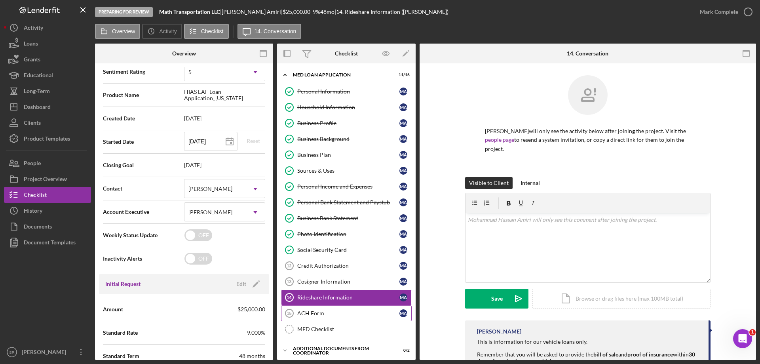
click at [331, 319] on link "ACH Form 15 ACH Form M A" at bounding box center [346, 313] width 131 height 16
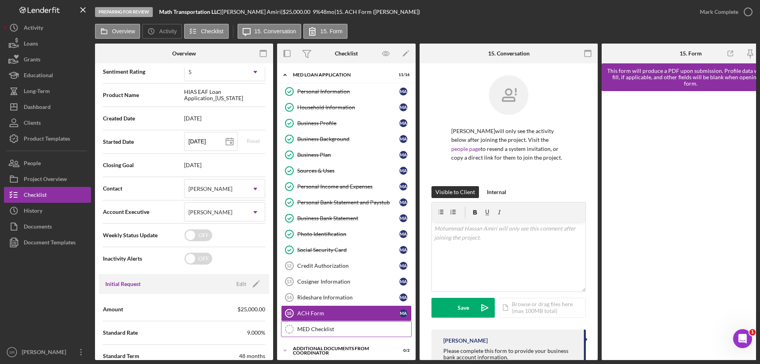
click at [333, 332] on div "MED Checklist" at bounding box center [354, 329] width 114 height 6
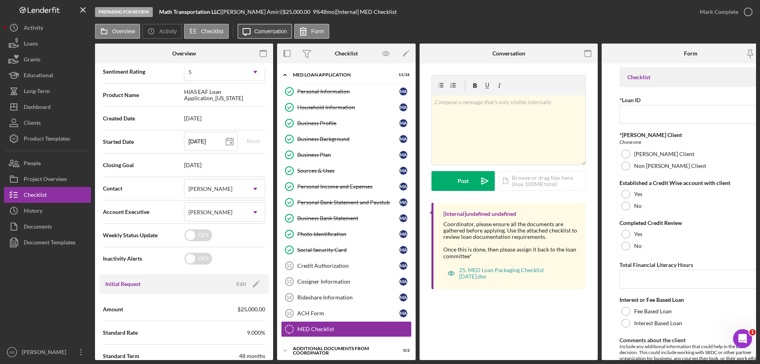
click at [266, 33] on label "Conversation" at bounding box center [271, 31] width 33 height 6
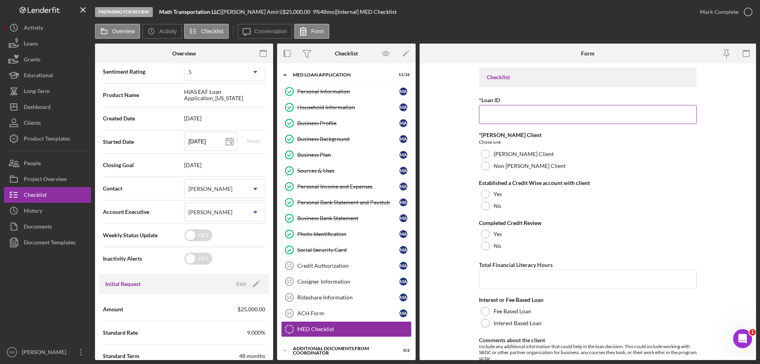
click at [531, 117] on input "*Loan ID" at bounding box center [588, 114] width 218 height 19
paste input "EAFVM2505"
type input "EAFVM2505"
click at [526, 165] on label "Non [PERSON_NAME] Client" at bounding box center [530, 166] width 72 height 6
click at [549, 192] on div "Yes" at bounding box center [588, 194] width 218 height 12
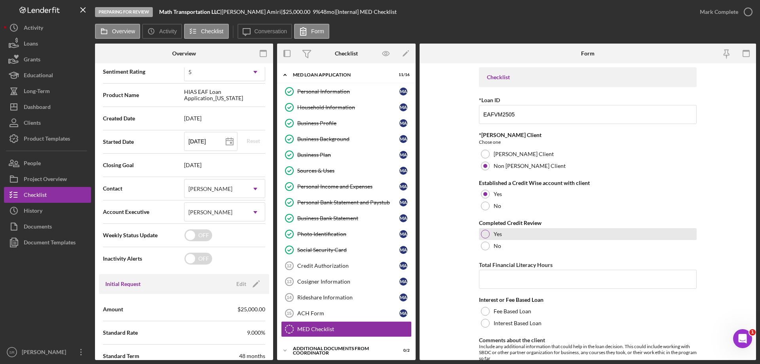
click at [532, 230] on div "Yes" at bounding box center [588, 234] width 218 height 12
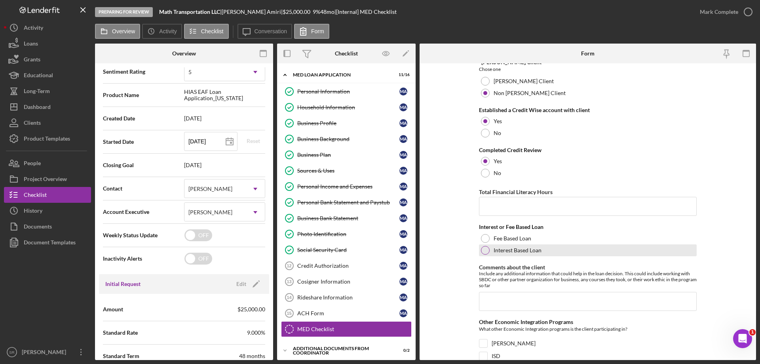
scroll to position [79, 0]
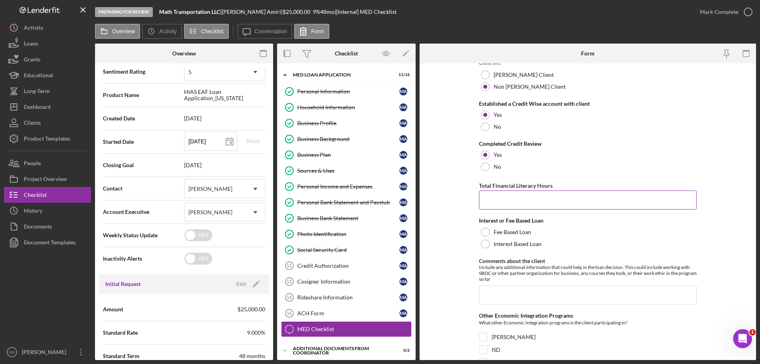
click at [568, 209] on input "Total Financial Literacy Hours" at bounding box center [588, 199] width 218 height 19
type input "2.5"
click at [529, 243] on label "Interest Based Loan" at bounding box center [518, 244] width 48 height 6
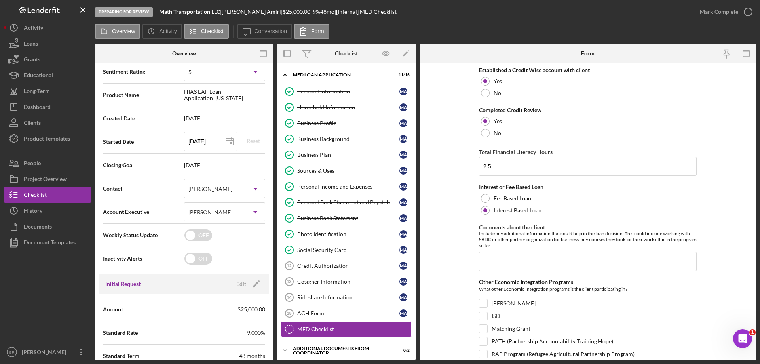
scroll to position [158, 0]
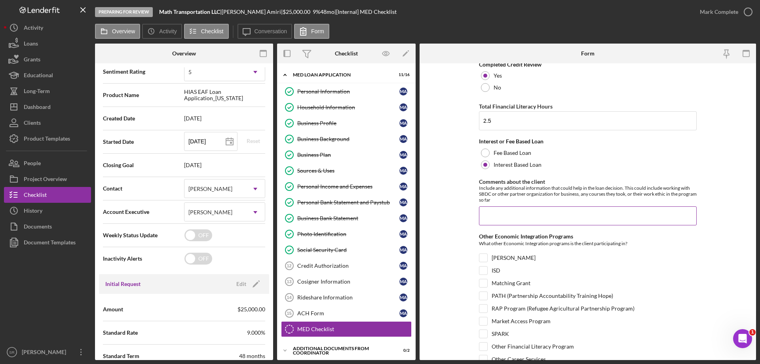
click at [523, 217] on input "Comments about the client" at bounding box center [588, 215] width 218 height 19
type input "c"
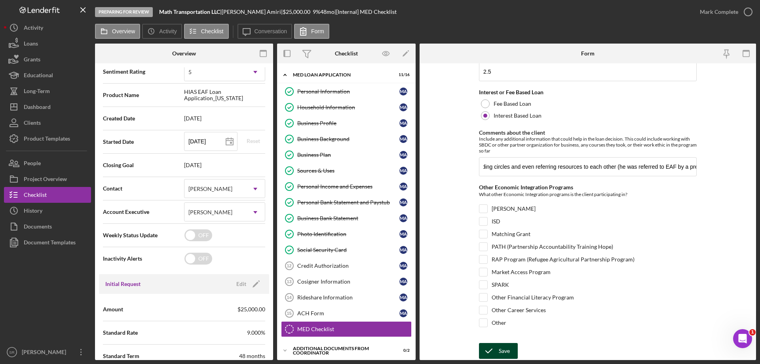
scroll to position [0, 0]
drag, startPoint x: 495, startPoint y: 347, endPoint x: 691, endPoint y: 219, distance: 234.0
click at [691, 219] on form "Checklist *Loan ID EAFVM2505 *[PERSON_NAME] Client Chose one [PERSON_NAME] Clie…" at bounding box center [588, 211] width 336 height 296
drag, startPoint x: 636, startPoint y: 164, endPoint x: 774, endPoint y: 206, distance: 143.5
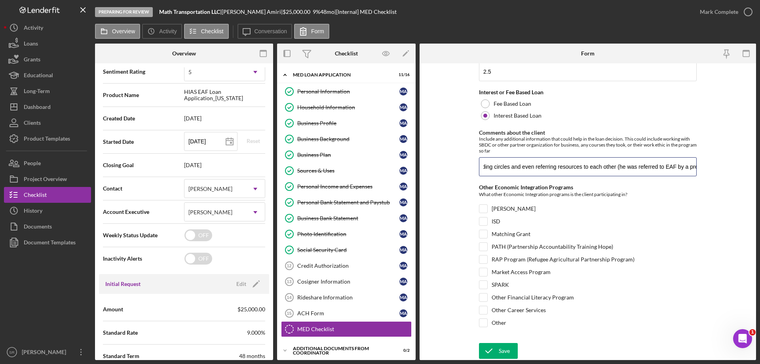
click at [760, 206] on html "Preparing for Review Math Transportation LLC | [PERSON_NAME] | $25,000.00 9 % 4…" at bounding box center [380, 182] width 760 height 364
drag, startPoint x: 695, startPoint y: 169, endPoint x: 572, endPoint y: 168, distance: 123.1
click at [572, 168] on input "Client is very committed to his business and always knows his numbers from the …" at bounding box center [588, 166] width 218 height 19
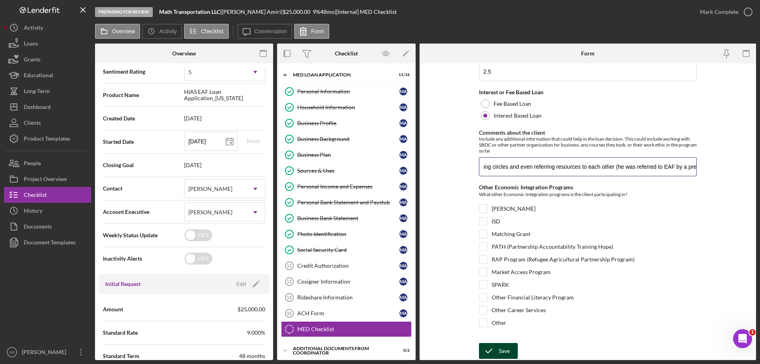
type input "Client is very committed to his business and always knows his numbers from the …"
click at [499, 358] on div "Save" at bounding box center [504, 351] width 11 height 16
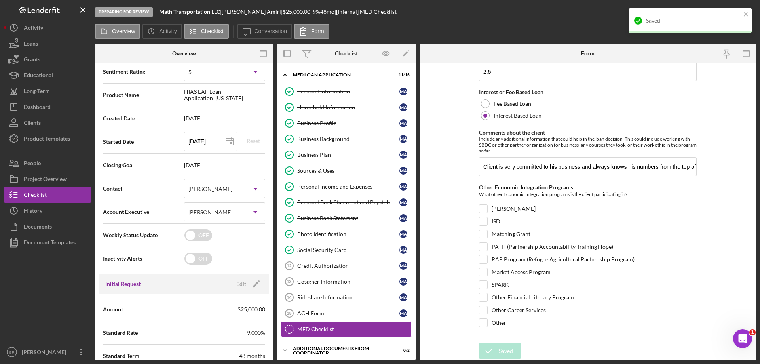
click at [698, 299] on form "Checklist *Loan ID EAFVM2505 *[PERSON_NAME] Client Chose one [PERSON_NAME] Clie…" at bounding box center [588, 211] width 336 height 296
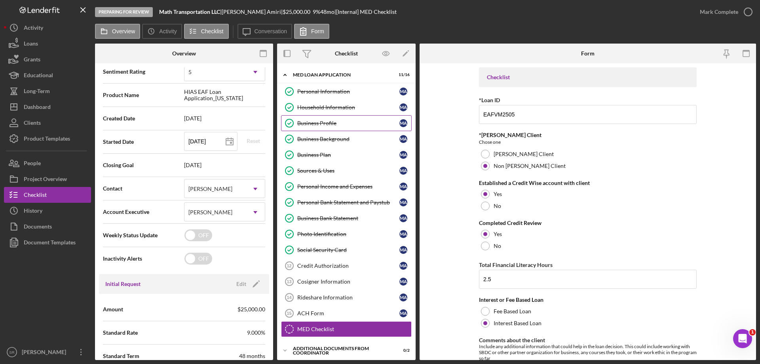
click at [354, 129] on link "Business Profile Business Profile M A" at bounding box center [346, 123] width 131 height 16
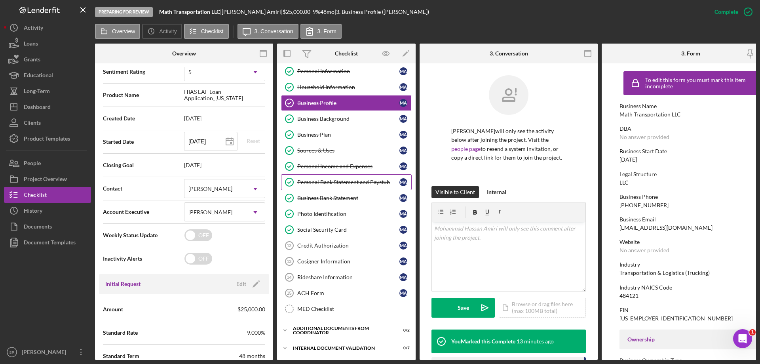
scroll to position [40, 0]
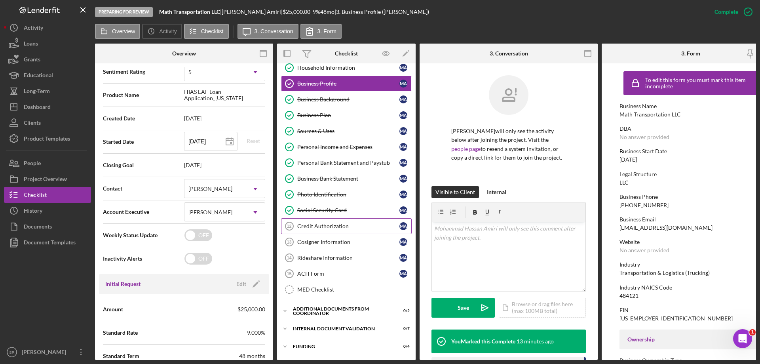
click at [322, 223] on div "Credit Authorization" at bounding box center [348, 226] width 102 height 6
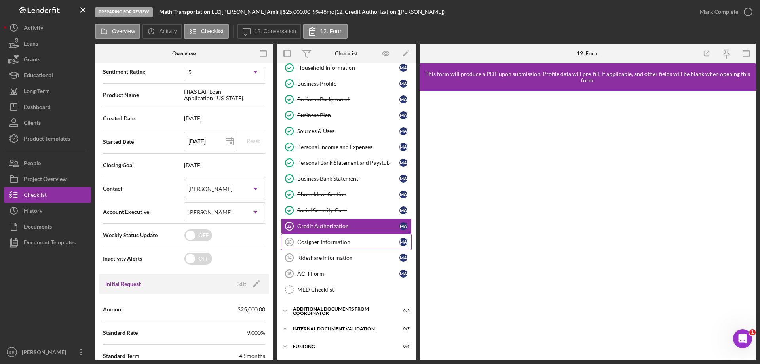
click at [347, 241] on div "Cosigner Information" at bounding box center [348, 242] width 102 height 6
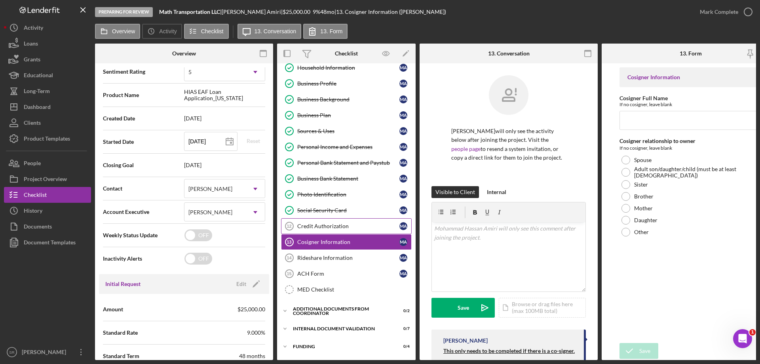
click at [346, 226] on div "Credit Authorization" at bounding box center [348, 226] width 102 height 6
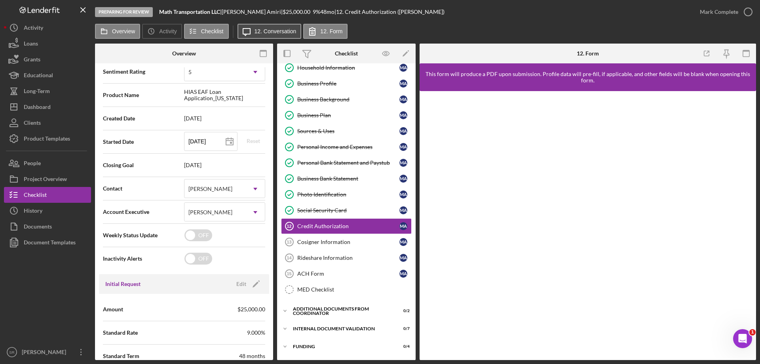
click at [262, 35] on button "Icon/Message 12. Conversation" at bounding box center [270, 31] width 64 height 15
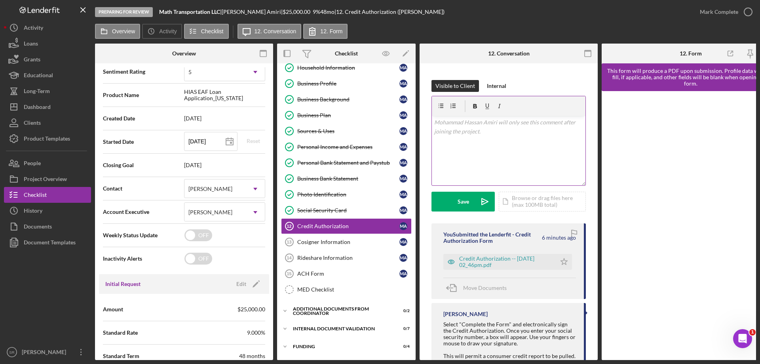
scroll to position [181, 0]
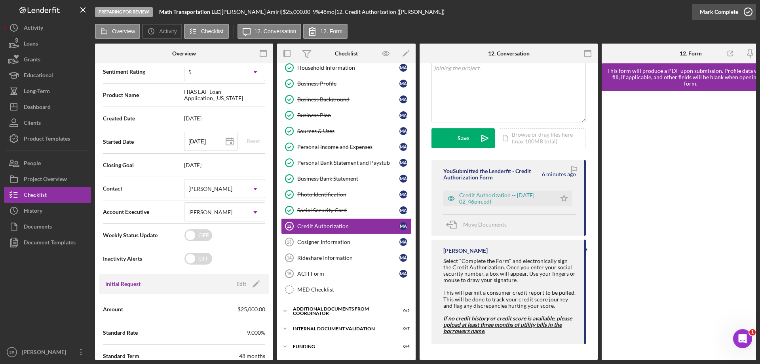
click at [746, 8] on circle "button" at bounding box center [748, 12] width 8 height 8
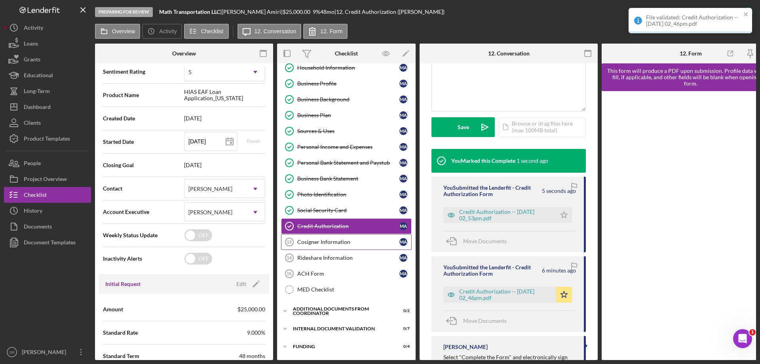
click at [342, 241] on div "Cosigner Information" at bounding box center [348, 242] width 102 height 6
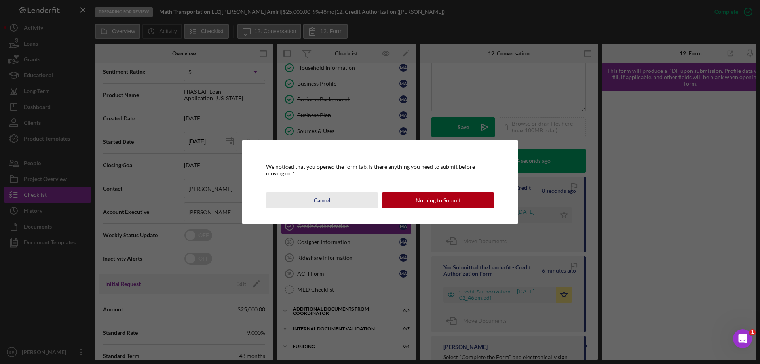
click at [330, 200] on div "Cancel" at bounding box center [322, 200] width 17 height 16
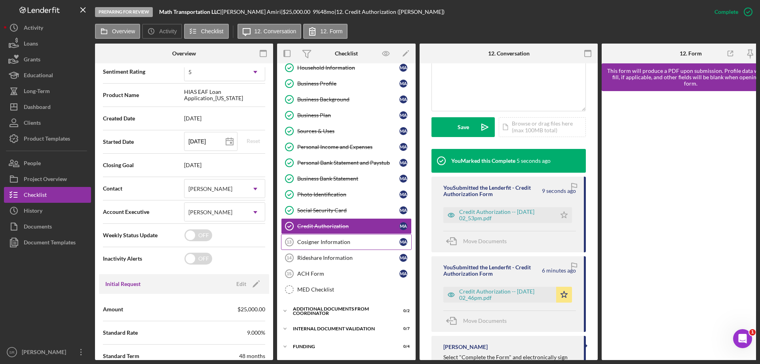
click at [348, 239] on div "Cosigner Information" at bounding box center [348, 242] width 102 height 6
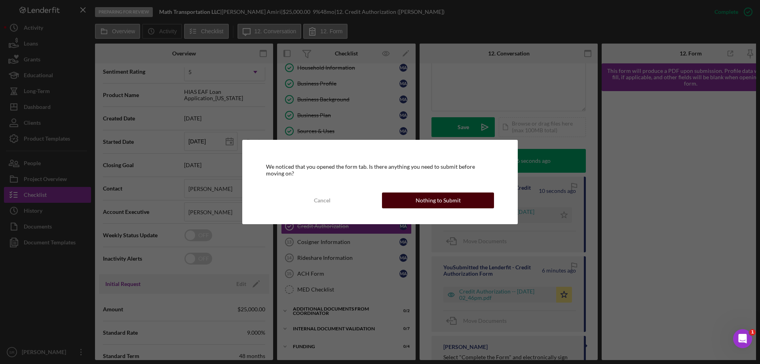
click at [414, 196] on button "Nothing to Submit" at bounding box center [438, 200] width 112 height 16
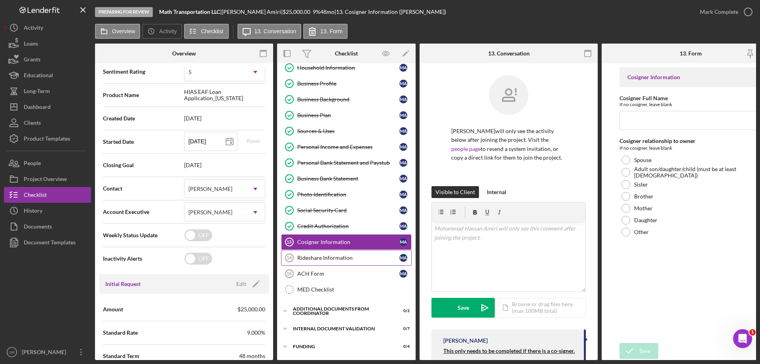
click at [348, 260] on div "Rideshare Information" at bounding box center [348, 258] width 102 height 6
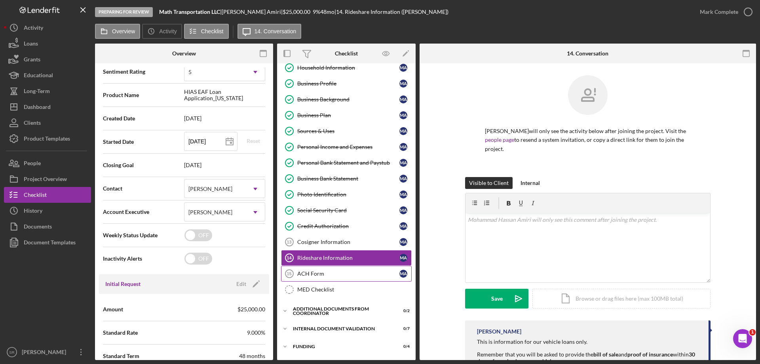
click at [334, 274] on div "ACH Form" at bounding box center [348, 273] width 102 height 6
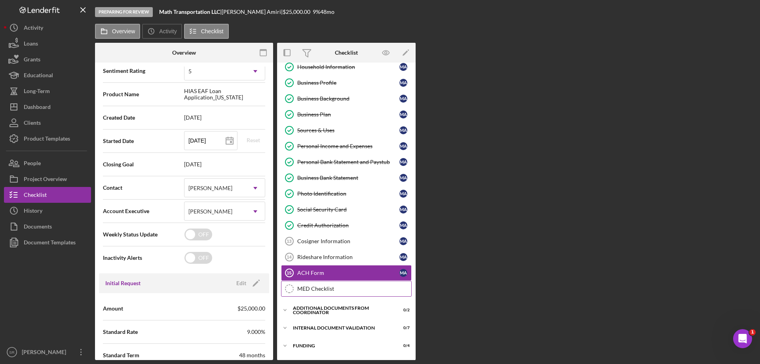
click at [339, 291] on div "MED Checklist" at bounding box center [354, 288] width 114 height 6
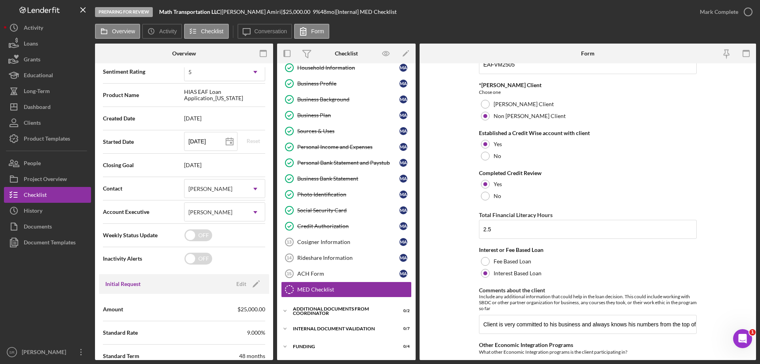
scroll to position [207, 0]
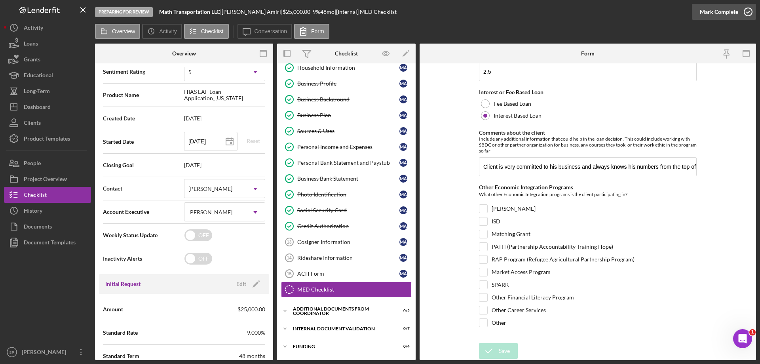
click at [749, 18] on icon "button" at bounding box center [748, 12] width 20 height 20
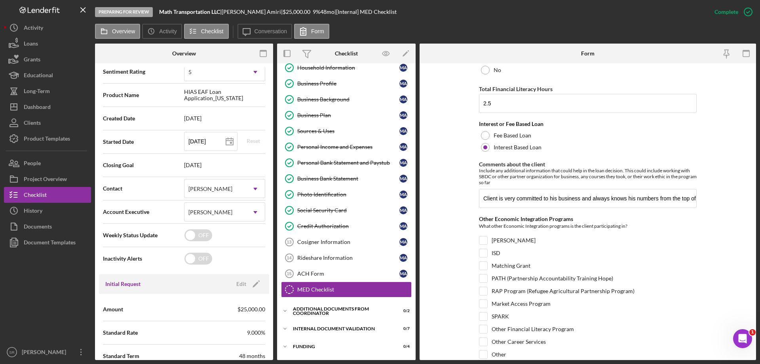
scroll to position [239, 0]
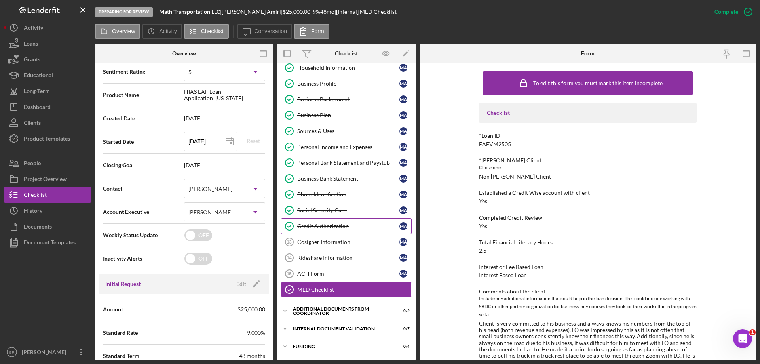
click at [343, 226] on div "Credit Authorization" at bounding box center [348, 226] width 102 height 6
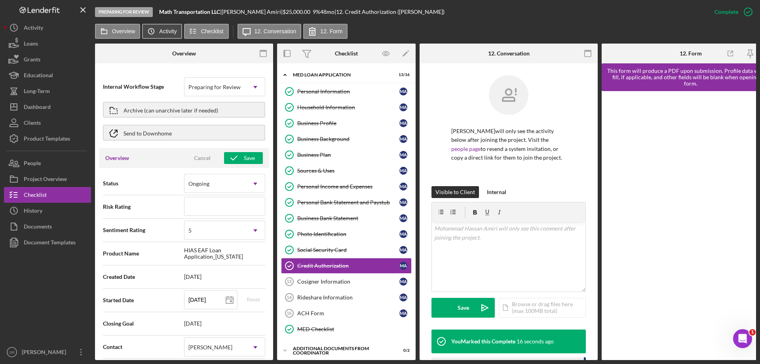
click at [150, 32] on icon "Icon/History" at bounding box center [151, 31] width 16 height 16
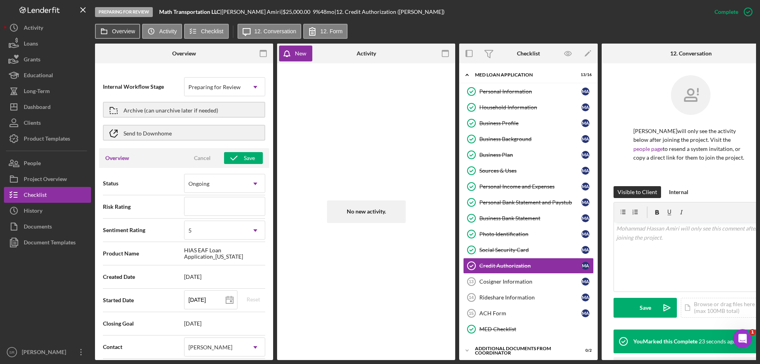
click at [106, 32] on icon at bounding box center [104, 31] width 16 height 16
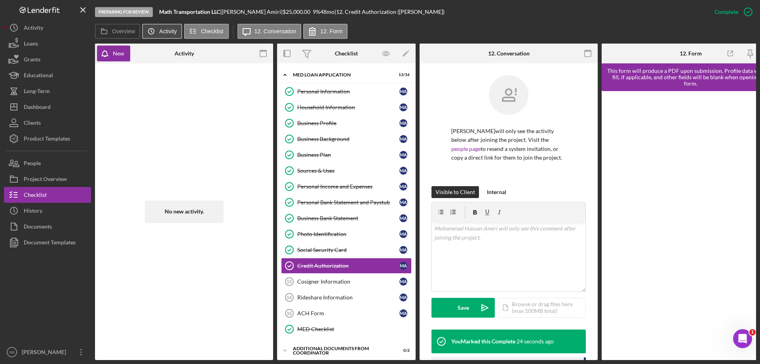
click at [163, 30] on label "Activity" at bounding box center [167, 31] width 17 height 6
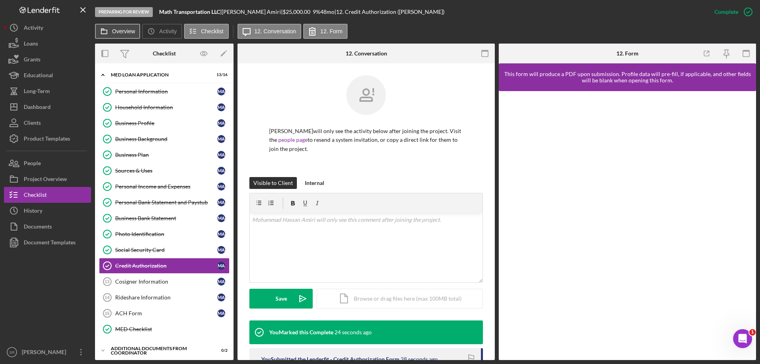
click at [125, 30] on label "Overview" at bounding box center [123, 31] width 23 height 6
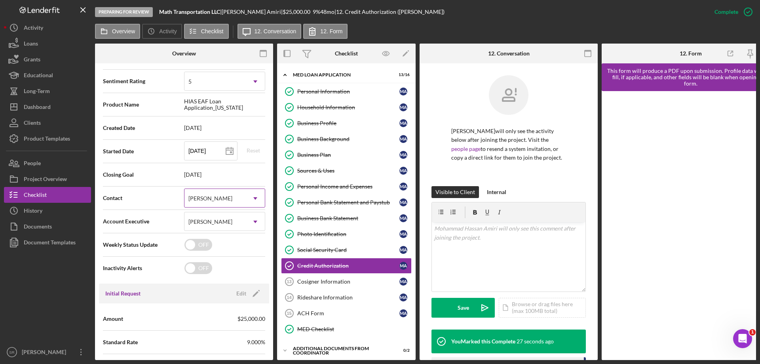
scroll to position [79, 0]
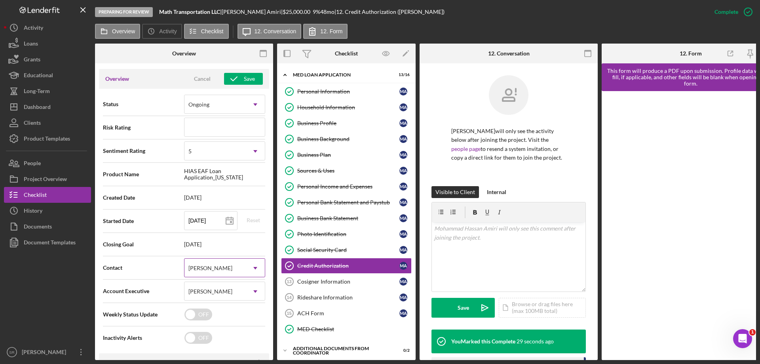
click at [209, 268] on div "[PERSON_NAME]" at bounding box center [210, 268] width 44 height 6
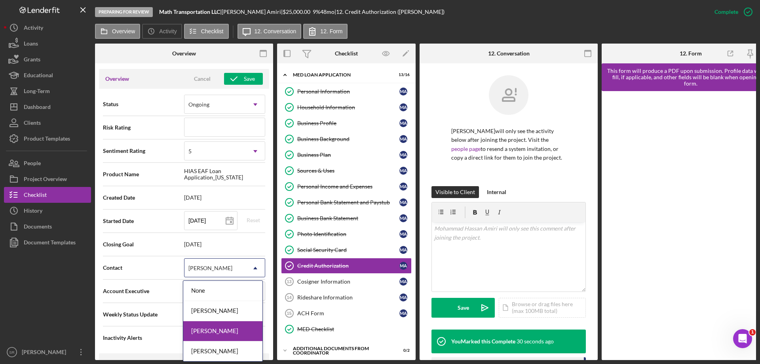
scroll to position [21, 0]
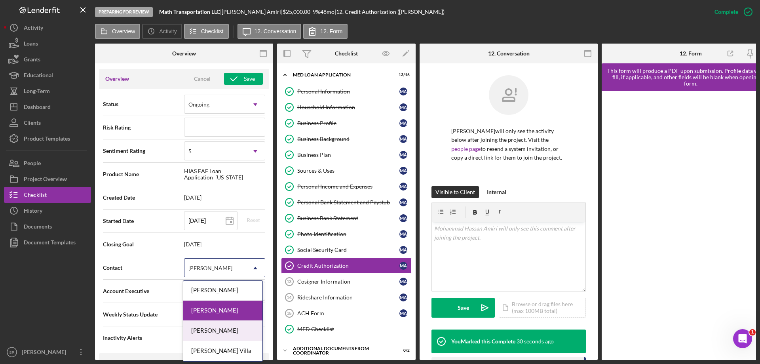
click at [231, 327] on div "[PERSON_NAME]" at bounding box center [222, 331] width 79 height 20
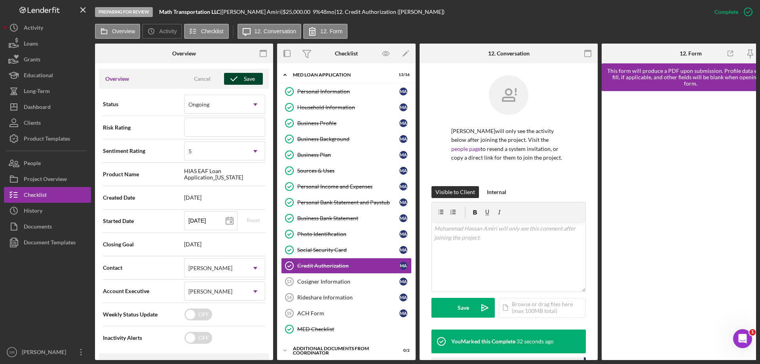
click at [249, 77] on div "Save" at bounding box center [249, 79] width 11 height 12
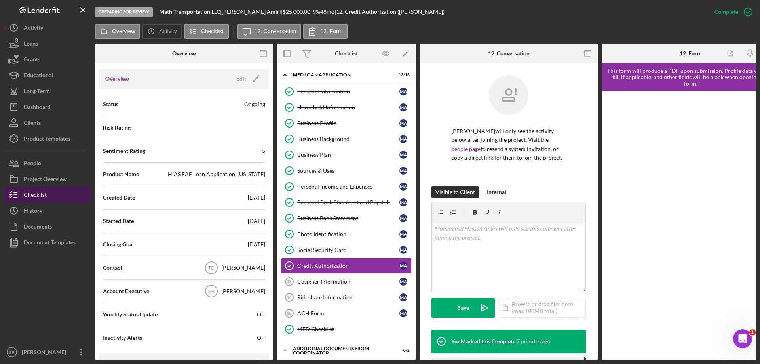
click at [48, 194] on button "Checklist" at bounding box center [47, 195] width 87 height 16
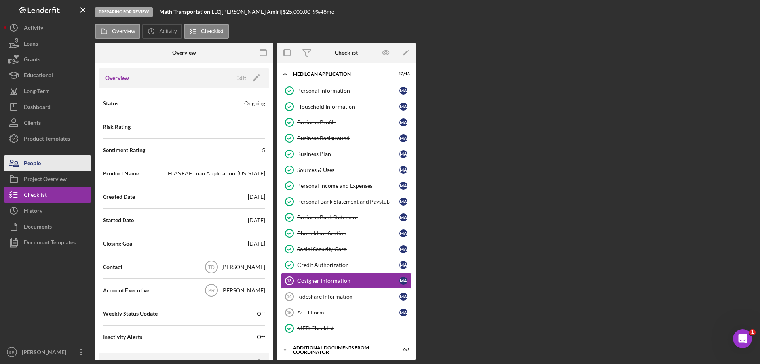
click at [36, 159] on div "People" at bounding box center [32, 164] width 17 height 18
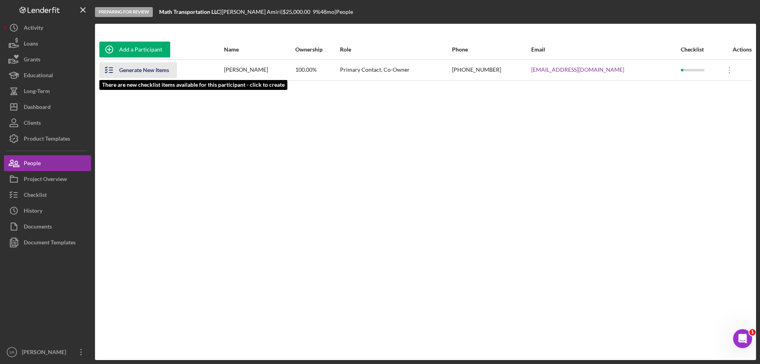
click at [139, 72] on div "Generate New Items" at bounding box center [144, 70] width 50 height 16
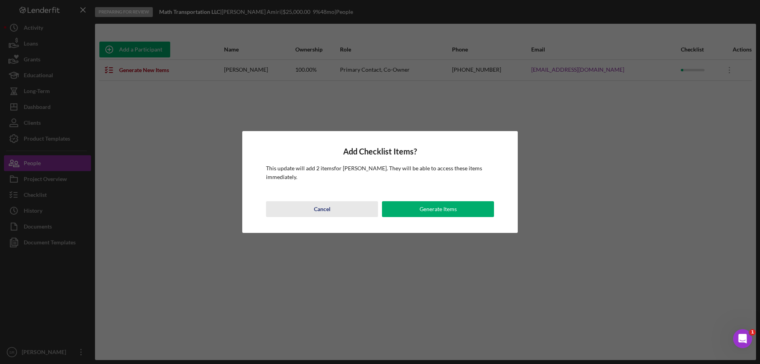
click at [298, 210] on button "Cancel" at bounding box center [322, 209] width 112 height 16
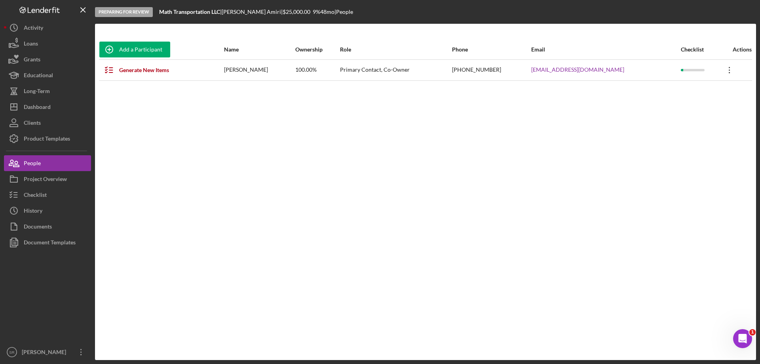
click at [729, 68] on icon at bounding box center [729, 70] width 1 height 6
click at [245, 67] on div "[PERSON_NAME]" at bounding box center [259, 70] width 70 height 20
click at [46, 80] on div "Educational" at bounding box center [38, 76] width 29 height 18
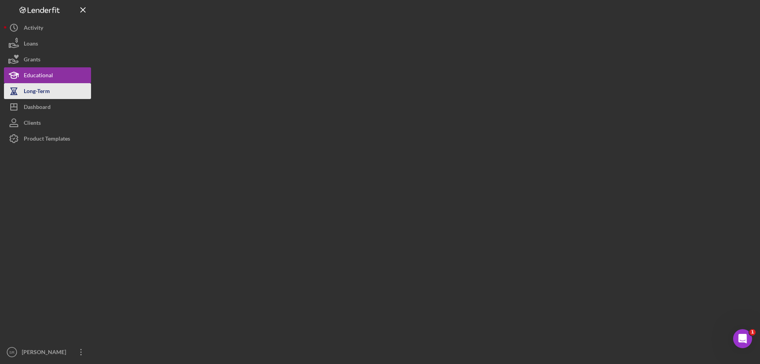
click at [48, 91] on div "Long-Term" at bounding box center [37, 92] width 26 height 18
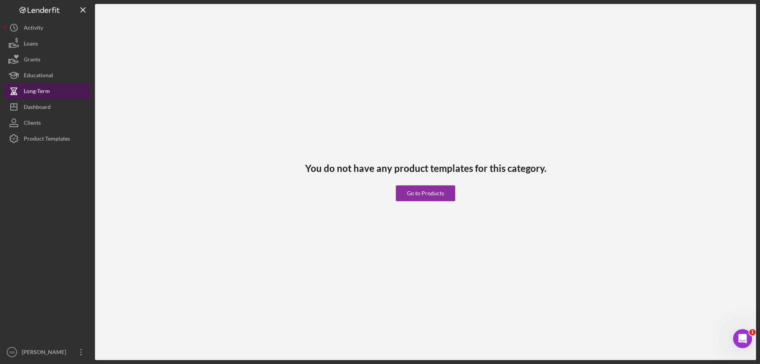
click at [46, 85] on div "Long-Term" at bounding box center [37, 92] width 26 height 18
click at [34, 69] on div "Educational" at bounding box center [38, 76] width 29 height 18
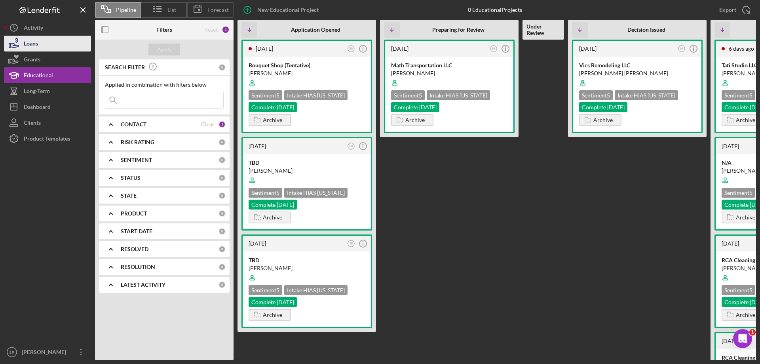
click at [48, 36] on button "Loans" at bounding box center [47, 44] width 87 height 16
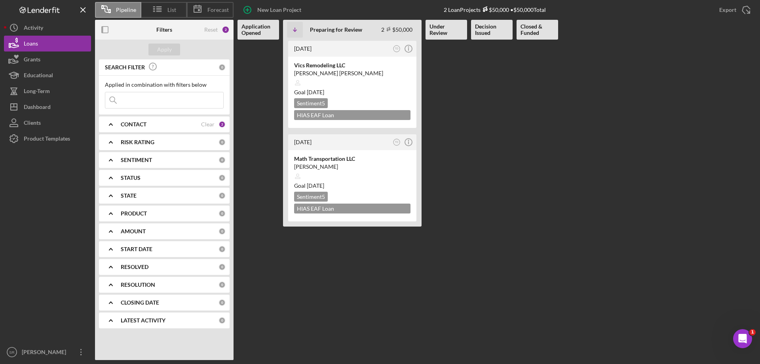
click at [532, 31] on b "Closed & Funded" at bounding box center [538, 29] width 34 height 13
click at [108, 127] on icon "Icon/Expander" at bounding box center [111, 124] width 20 height 20
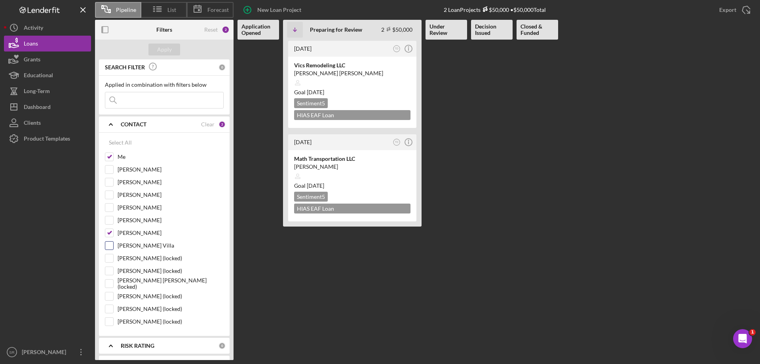
click at [110, 247] on input "[PERSON_NAME] Villa" at bounding box center [109, 245] width 8 height 8
checkbox input "true"
click at [167, 48] on div "Apply" at bounding box center [164, 50] width 15 height 12
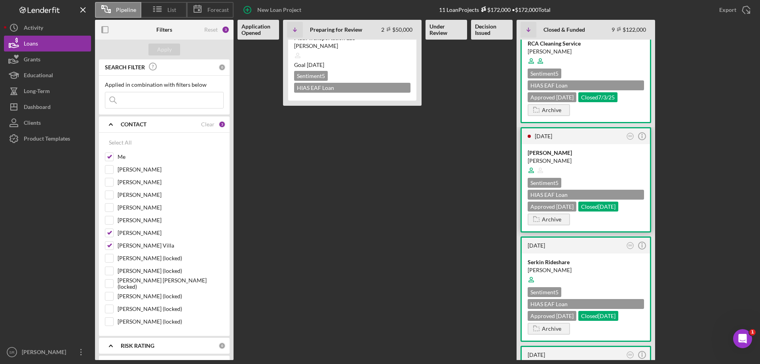
scroll to position [158, 0]
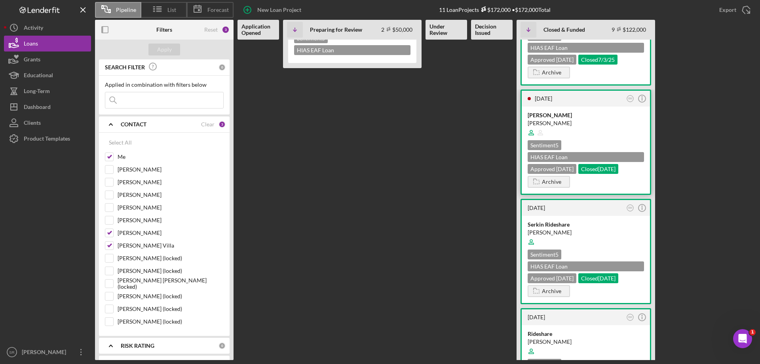
click at [604, 150] on div "Sentiment 5 HIAS EAF Loan Application_[US_STATE] $20,000 Approved [DATE] Closed…" at bounding box center [586, 157] width 116 height 34
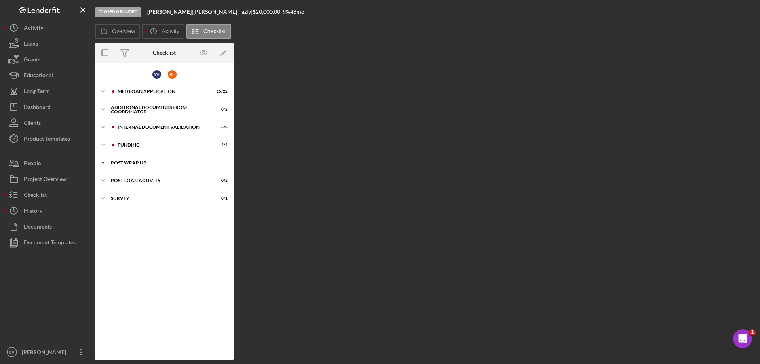
click at [134, 160] on div "Icon/Expander Post Wrap Up 0 / 1" at bounding box center [164, 163] width 139 height 16
click at [144, 184] on link "Proof of Insurance/Title 16 Proof of Insurance/Title M F" at bounding box center [164, 179] width 131 height 16
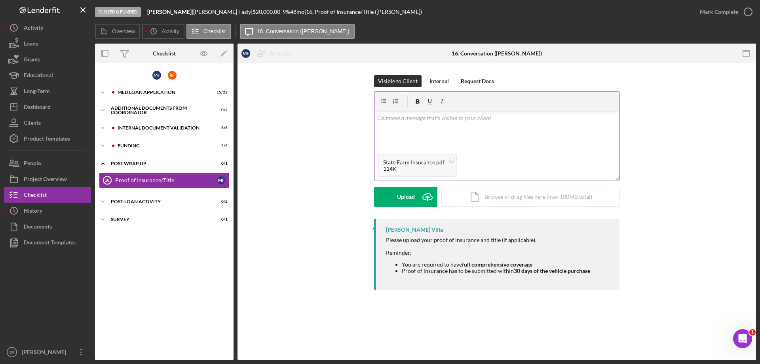
click at [439, 122] on p at bounding box center [497, 118] width 240 height 9
click at [410, 201] on div "Send" at bounding box center [406, 197] width 12 height 20
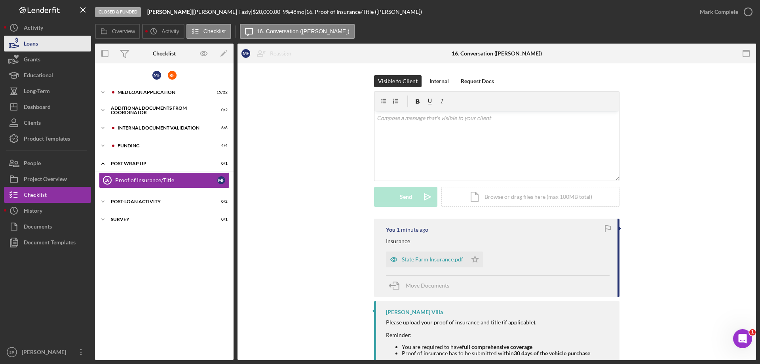
click at [32, 44] on div "Loans" at bounding box center [31, 45] width 14 height 18
